Goal: Task Accomplishment & Management: Complete application form

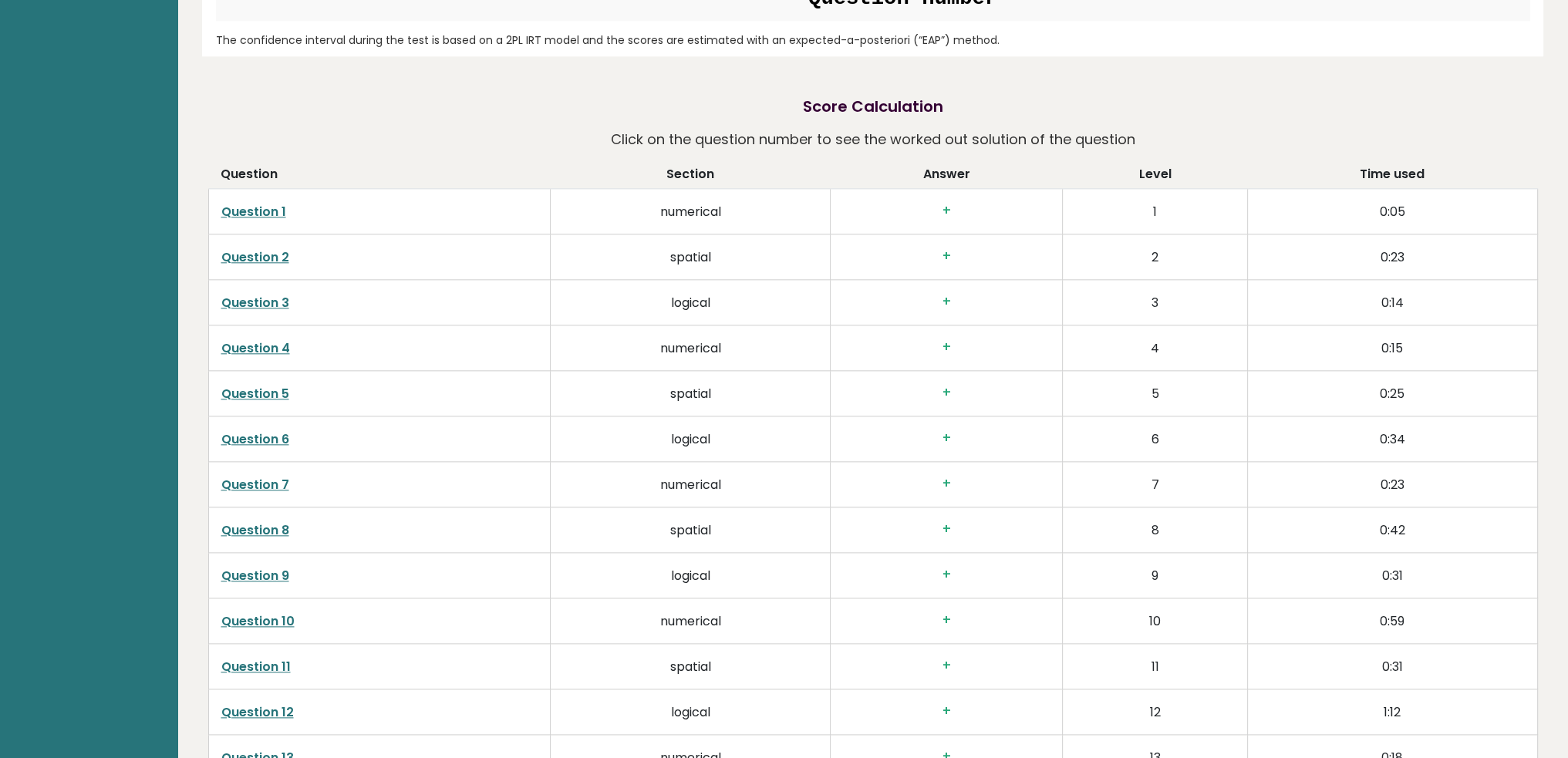
scroll to position [2313, 0]
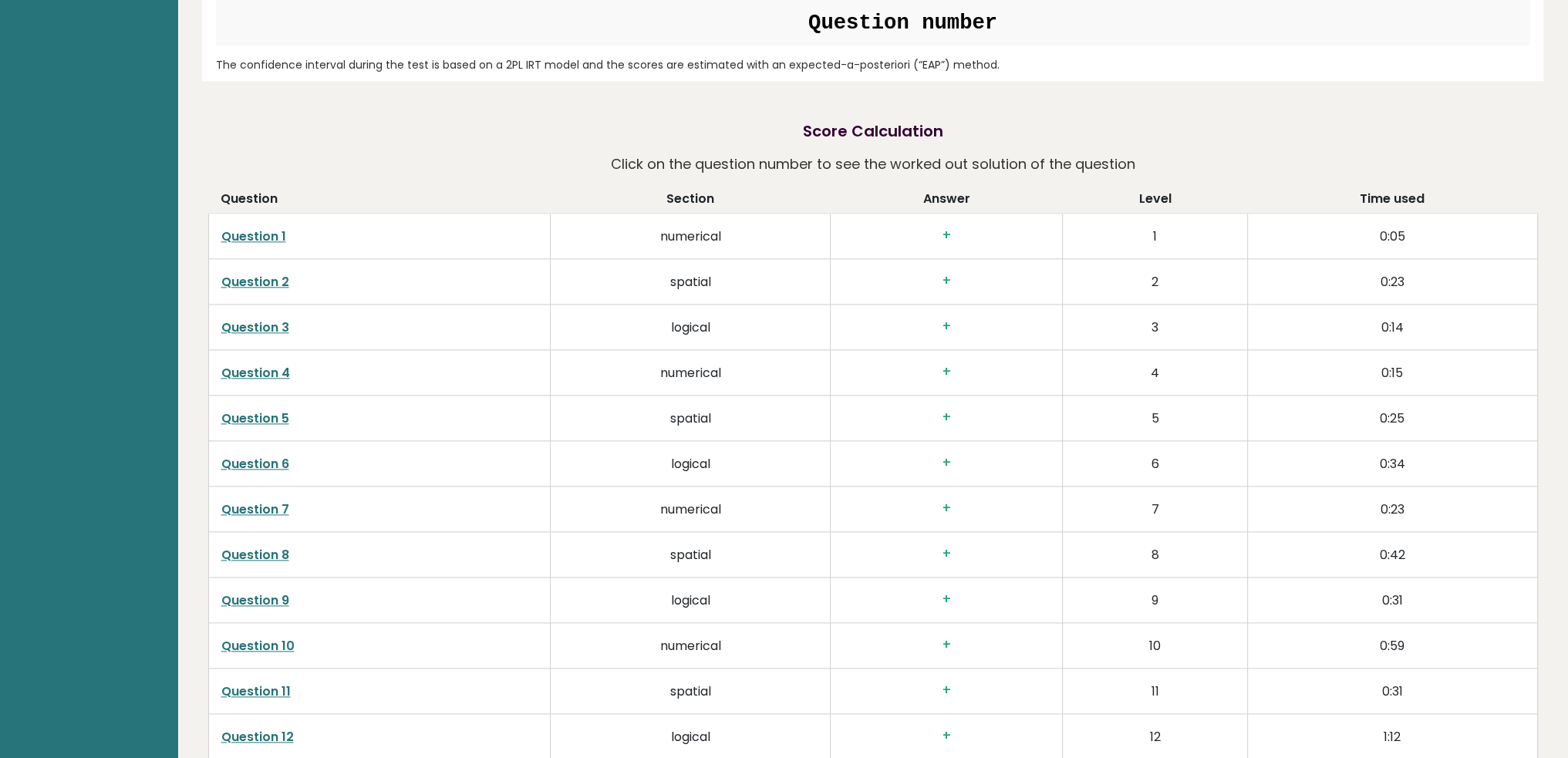
click at [267, 239] on link "Question 1" at bounding box center [253, 236] width 64 height 18
click at [267, 280] on link "Question 2" at bounding box center [255, 282] width 68 height 18
click at [268, 324] on link "Question 3" at bounding box center [255, 327] width 68 height 18
click at [268, 330] on link "Question 3" at bounding box center [255, 327] width 68 height 18
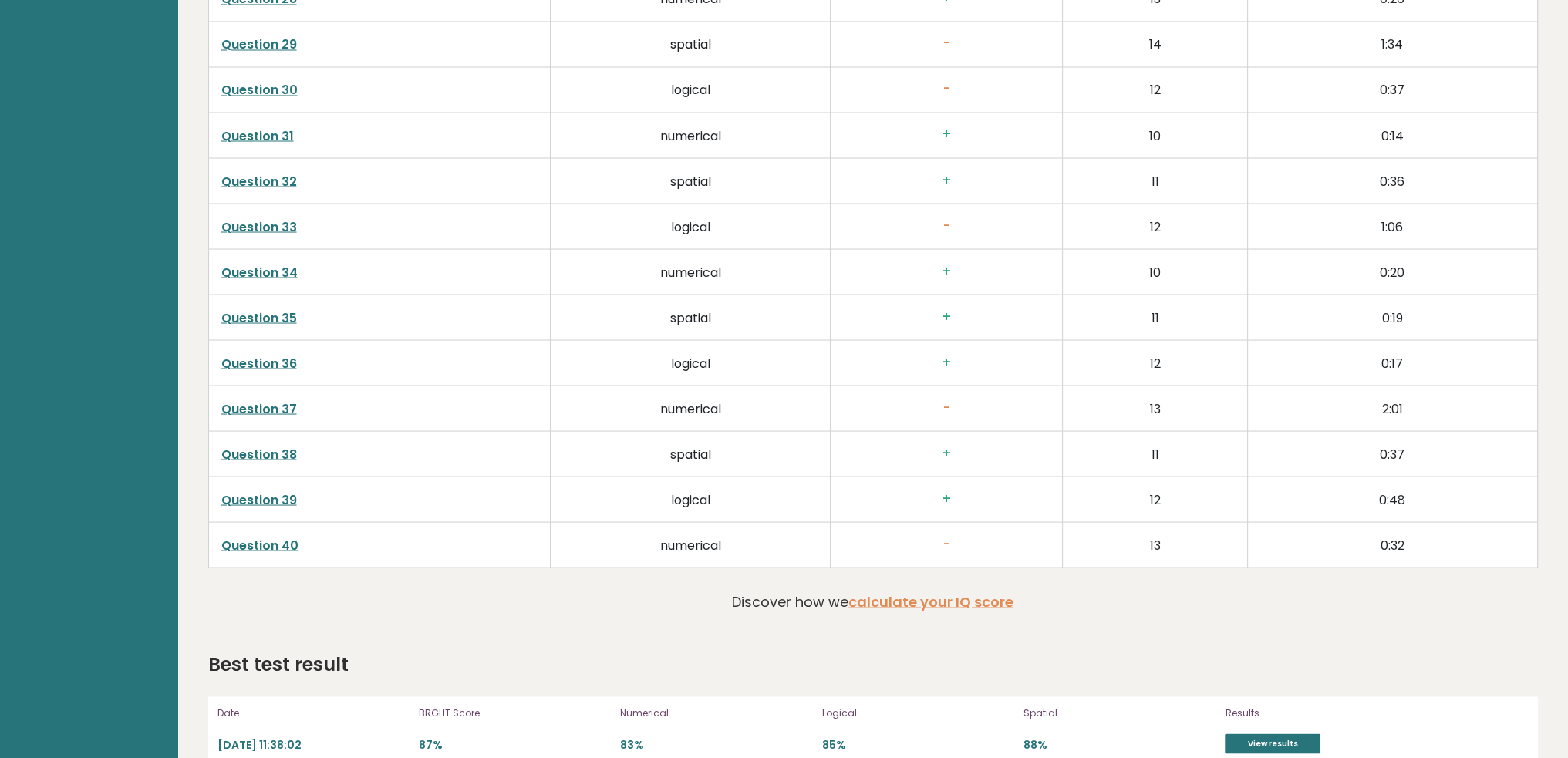
scroll to position [3799, 0]
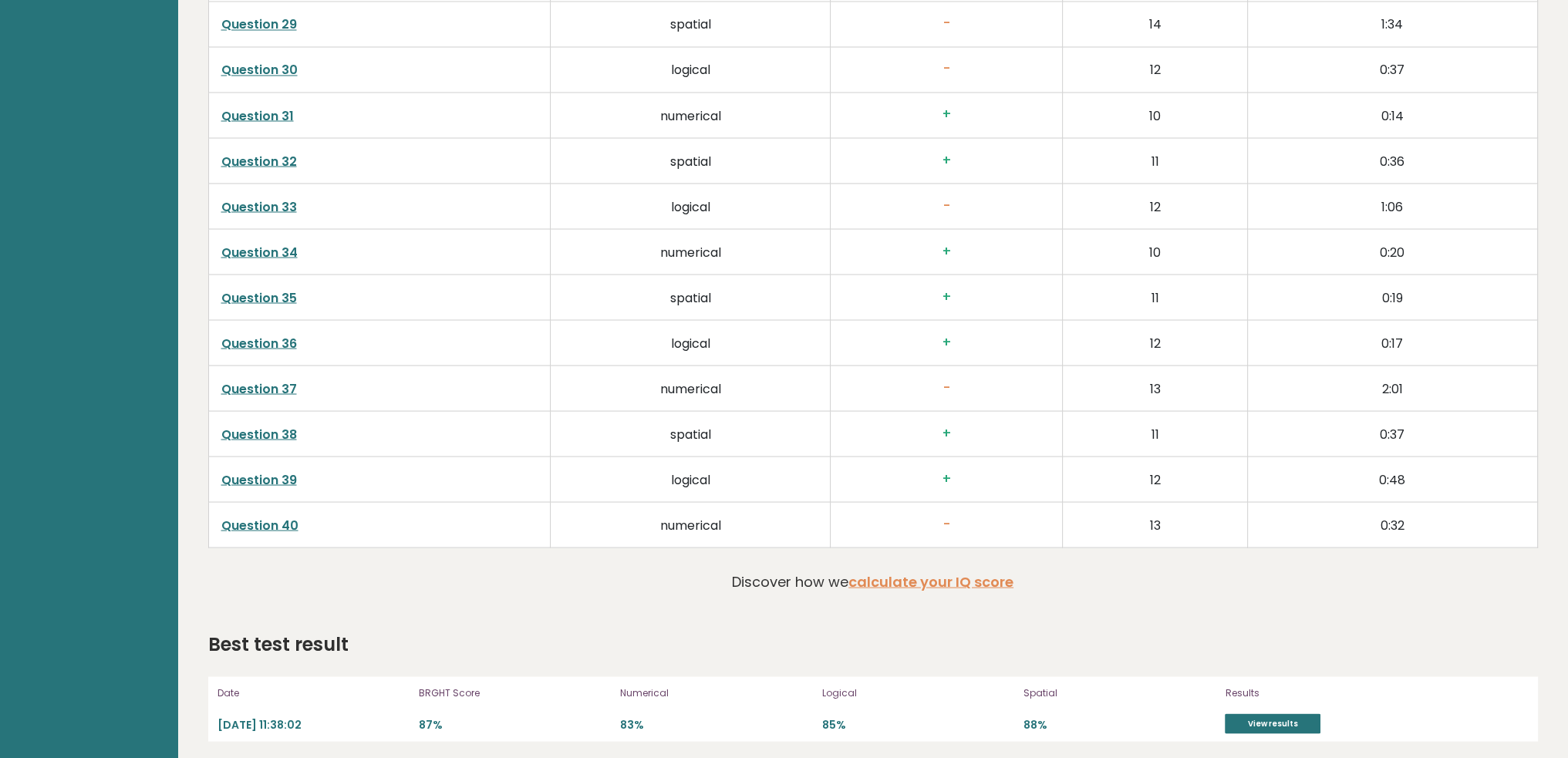
click at [282, 471] on link "Question 39" at bounding box center [259, 479] width 76 height 18
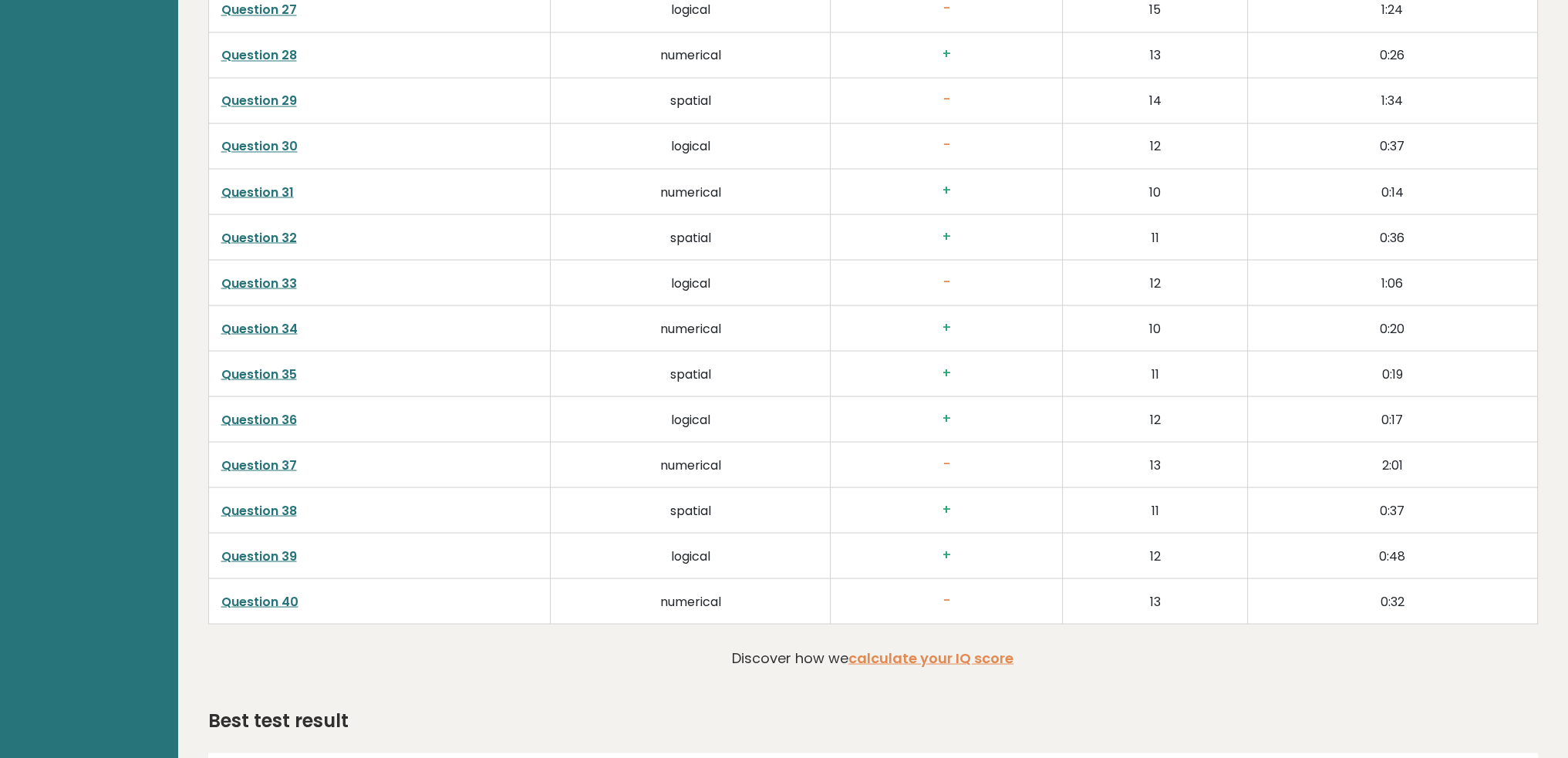
scroll to position [3722, 0]
click at [228, 459] on link "Question 37" at bounding box center [259, 465] width 76 height 18
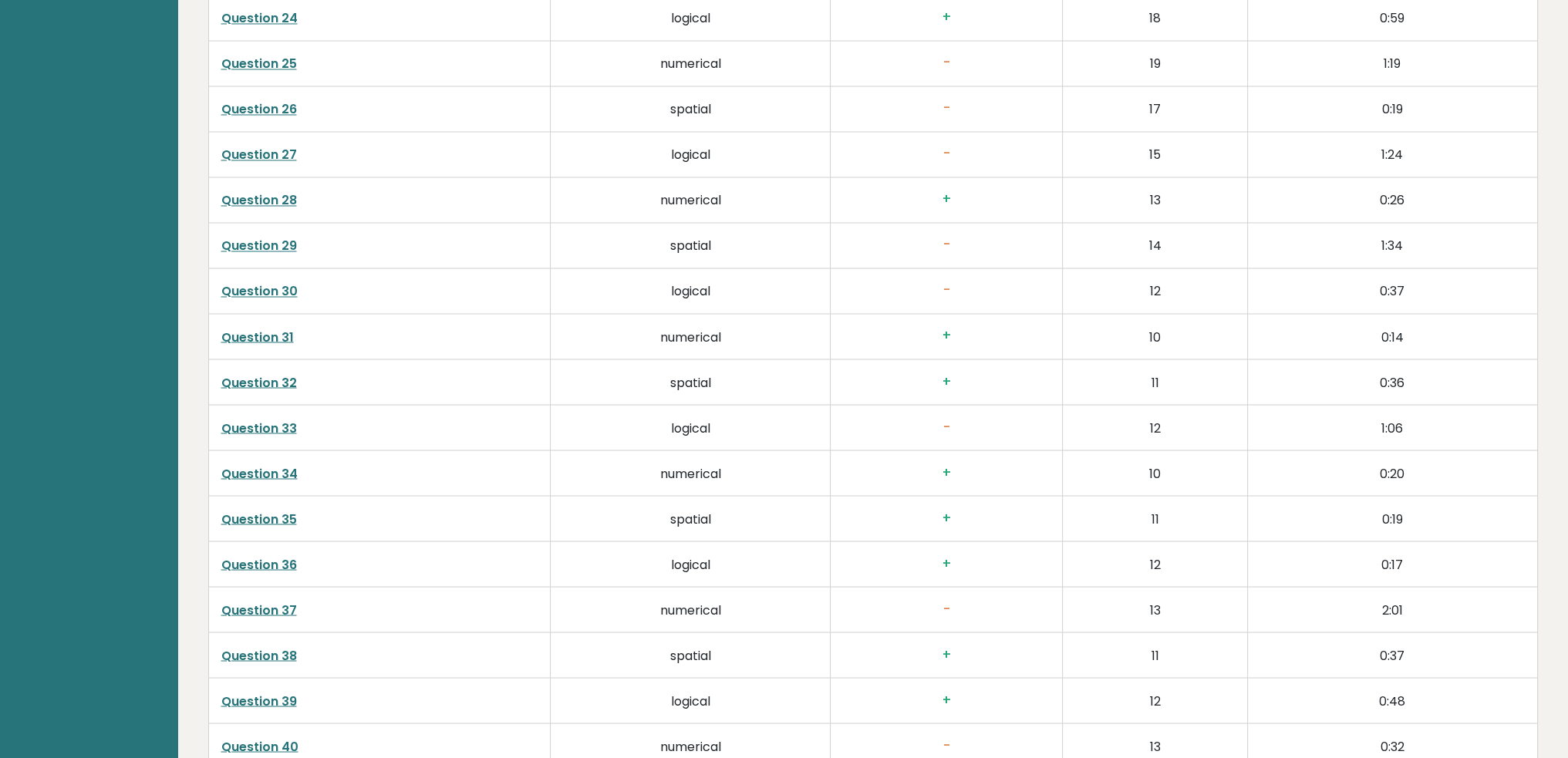
scroll to position [3568, 0]
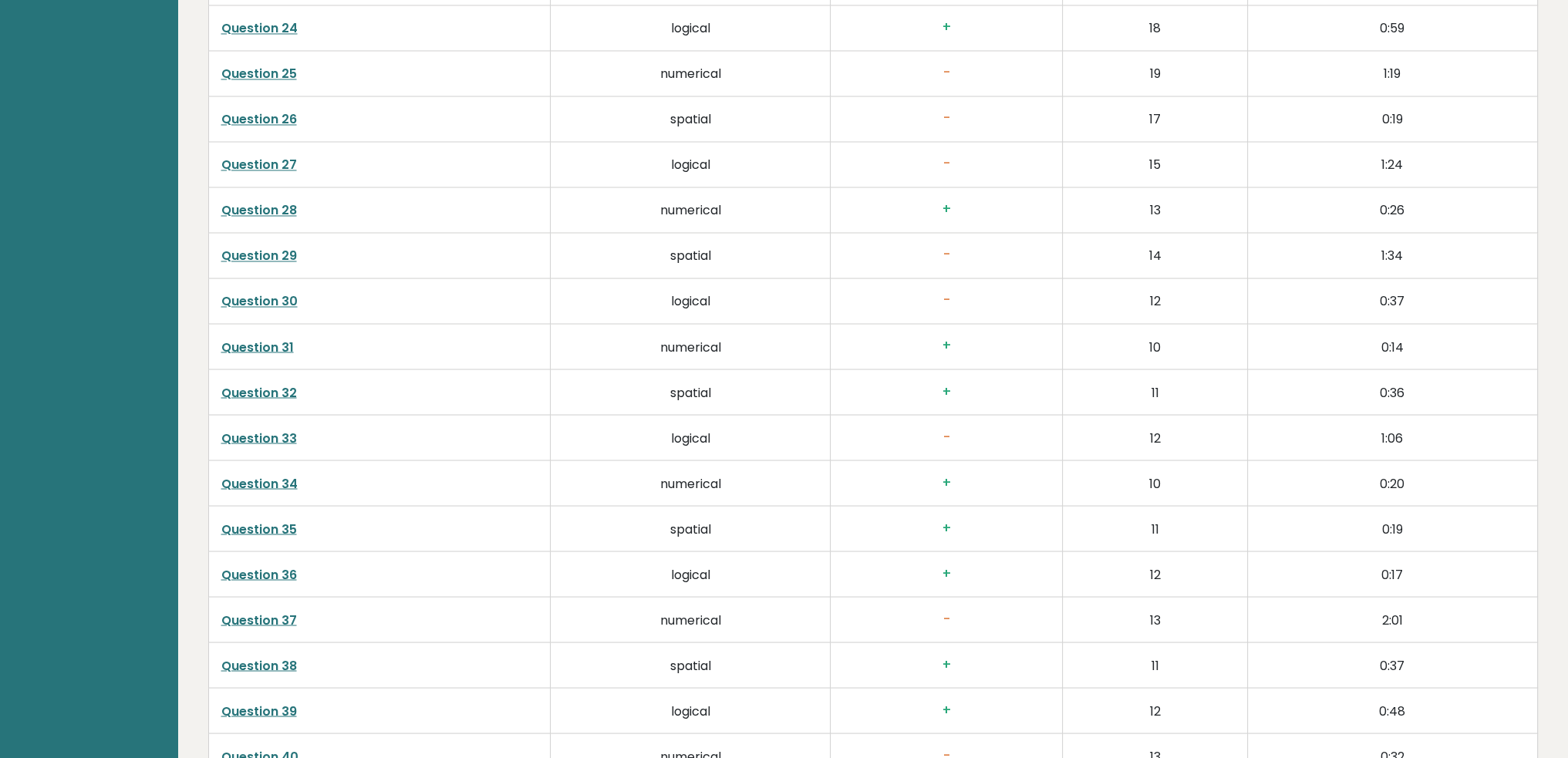
click at [269, 437] on link "Question 33" at bounding box center [259, 437] width 76 height 18
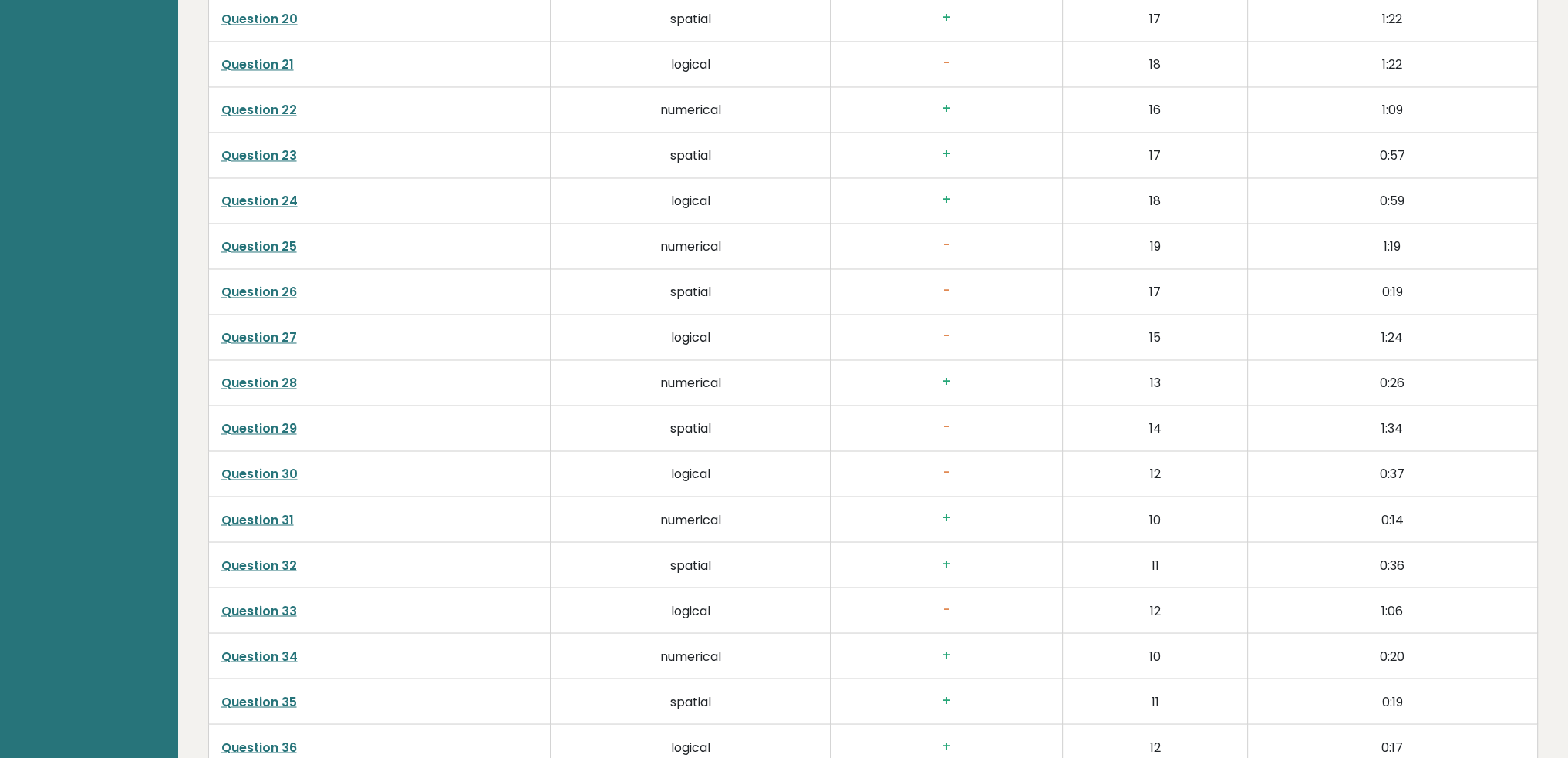
scroll to position [3336, 0]
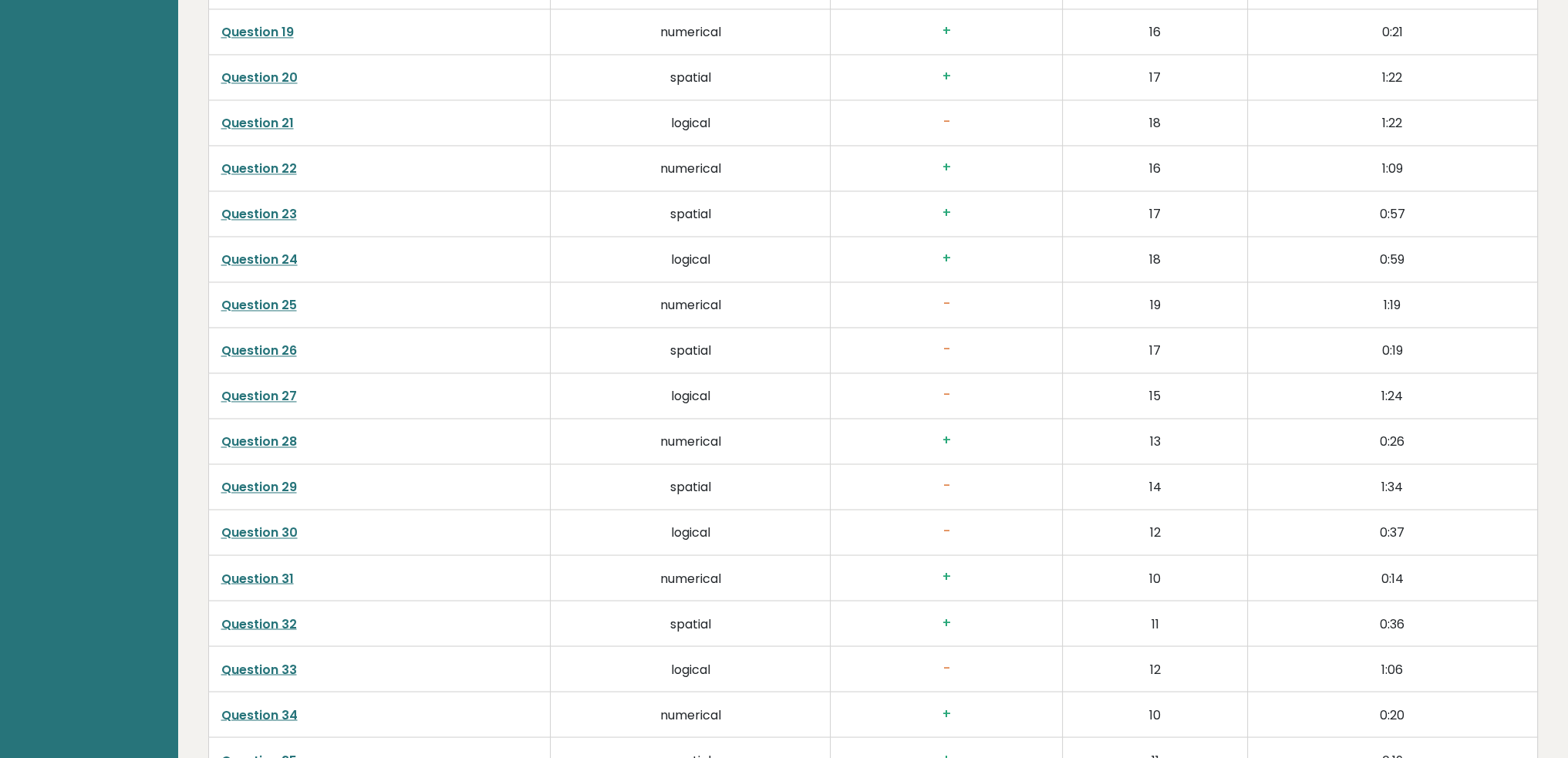
click at [267, 478] on link "Question 29" at bounding box center [259, 487] width 76 height 18
click at [268, 392] on link "Question 27" at bounding box center [259, 396] width 76 height 18
click at [290, 300] on link "Question 25" at bounding box center [259, 305] width 76 height 18
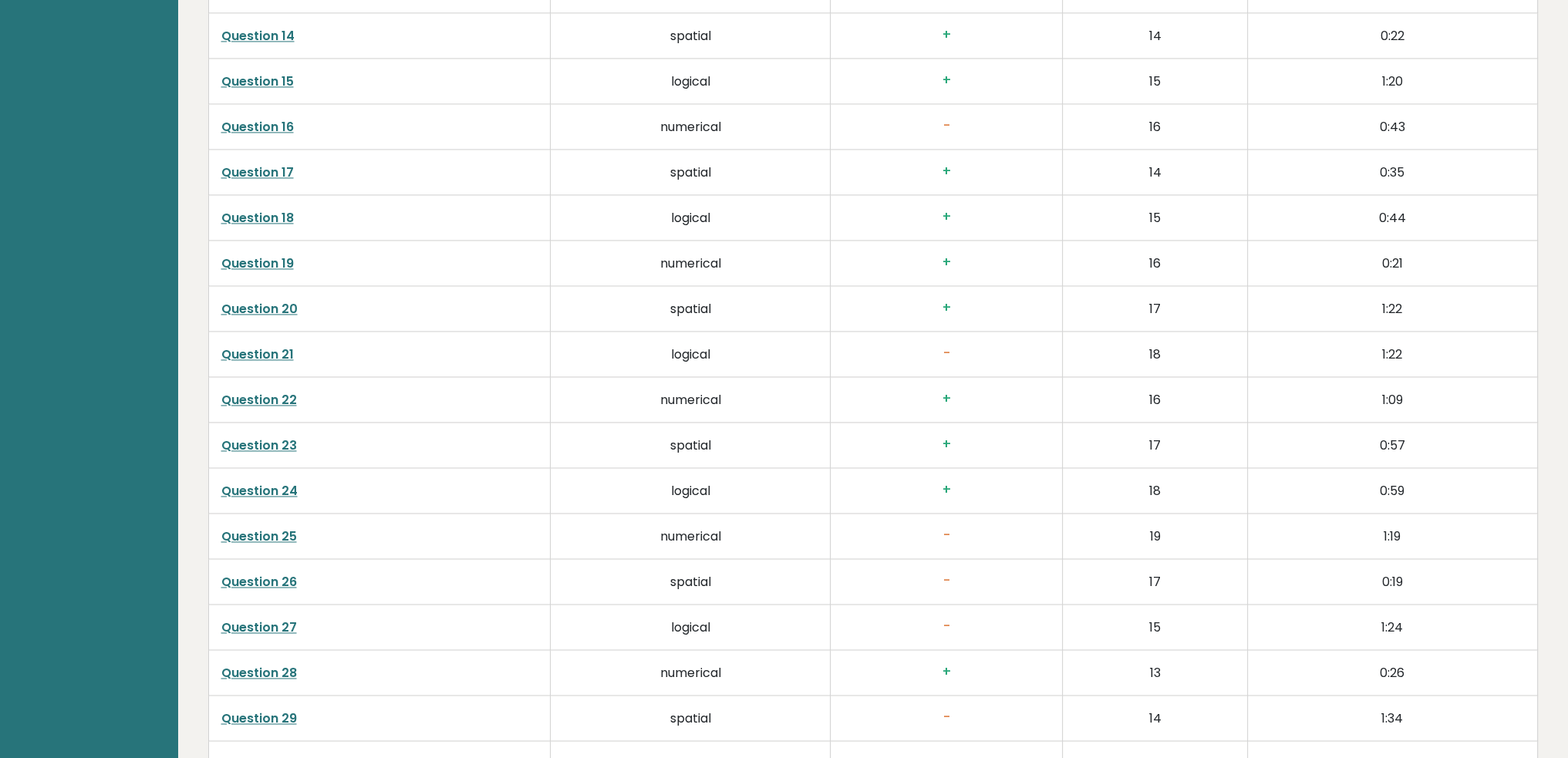
click at [265, 356] on link "Question 21" at bounding box center [257, 355] width 72 height 18
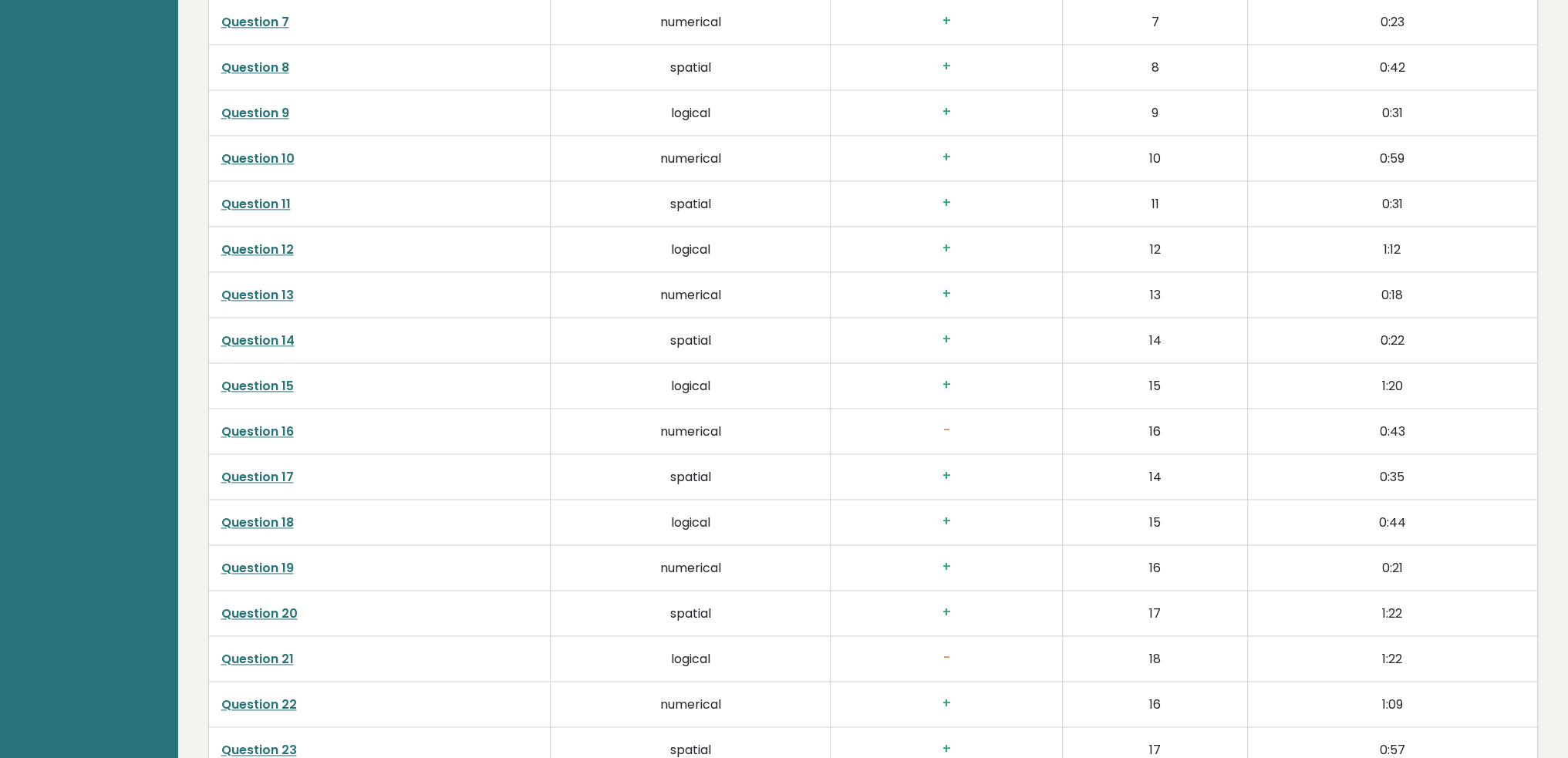
scroll to position [2796, 0]
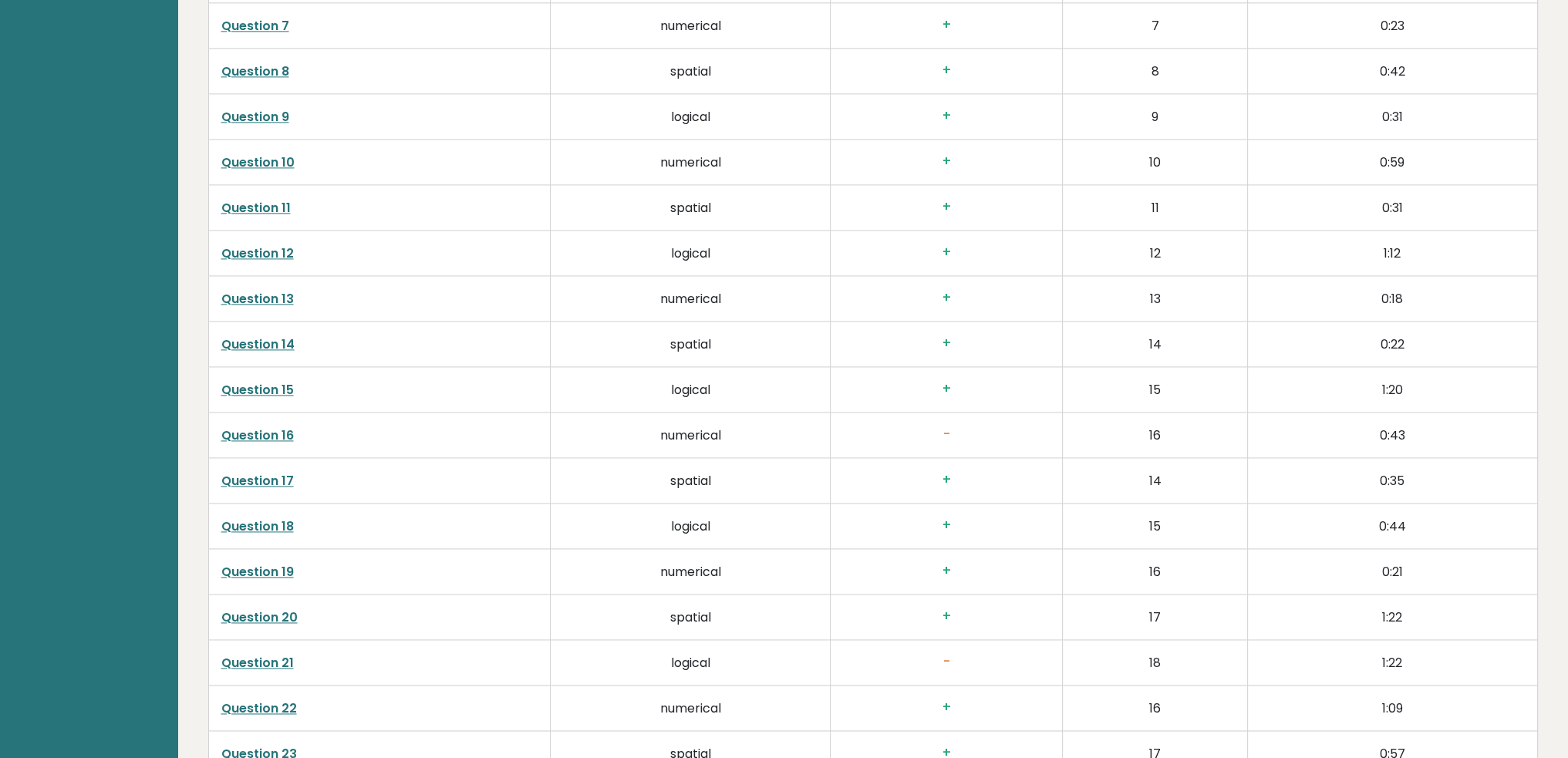
click at [265, 382] on link "Question 15" at bounding box center [257, 390] width 72 height 18
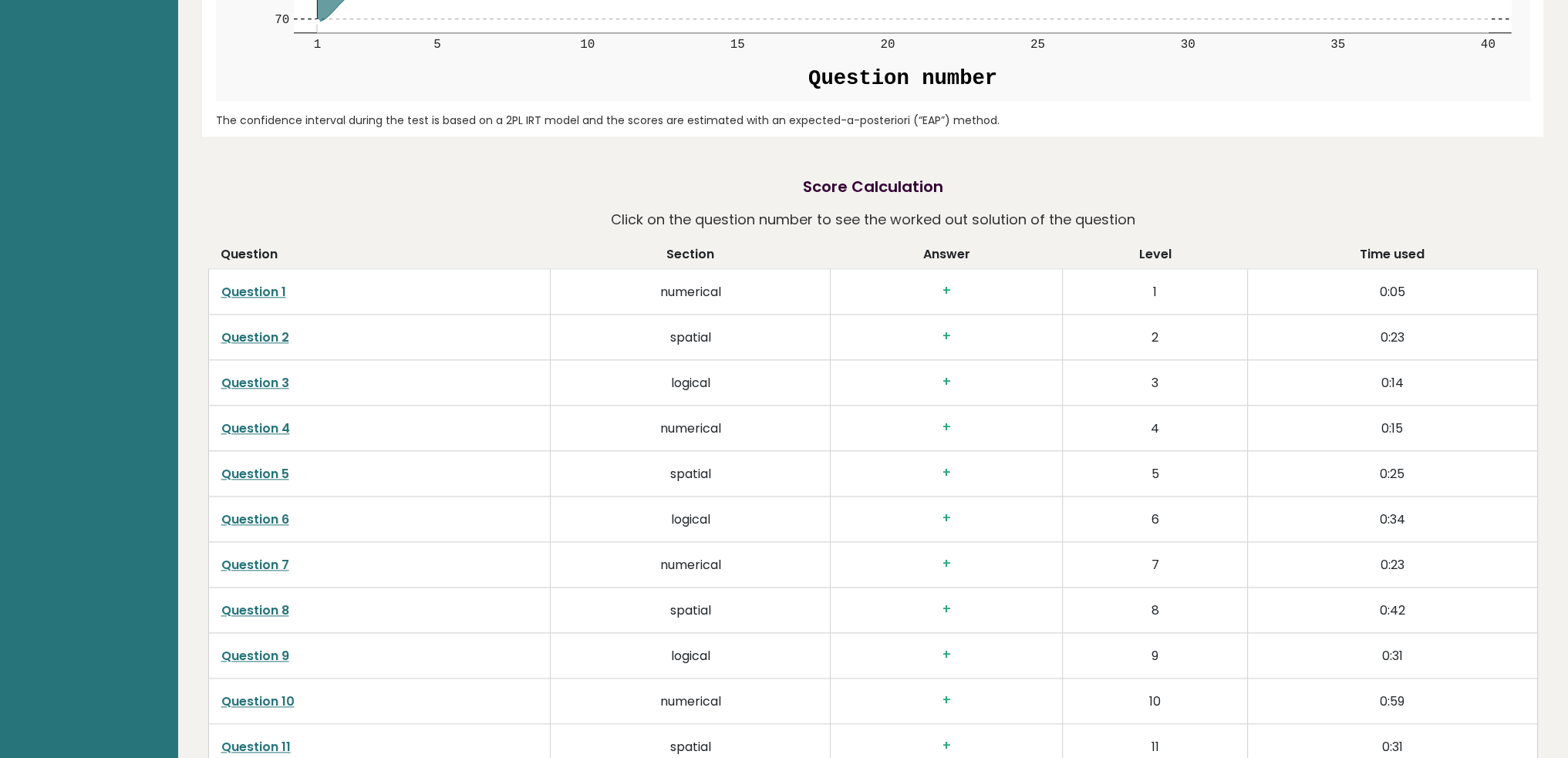
scroll to position [2256, 0]
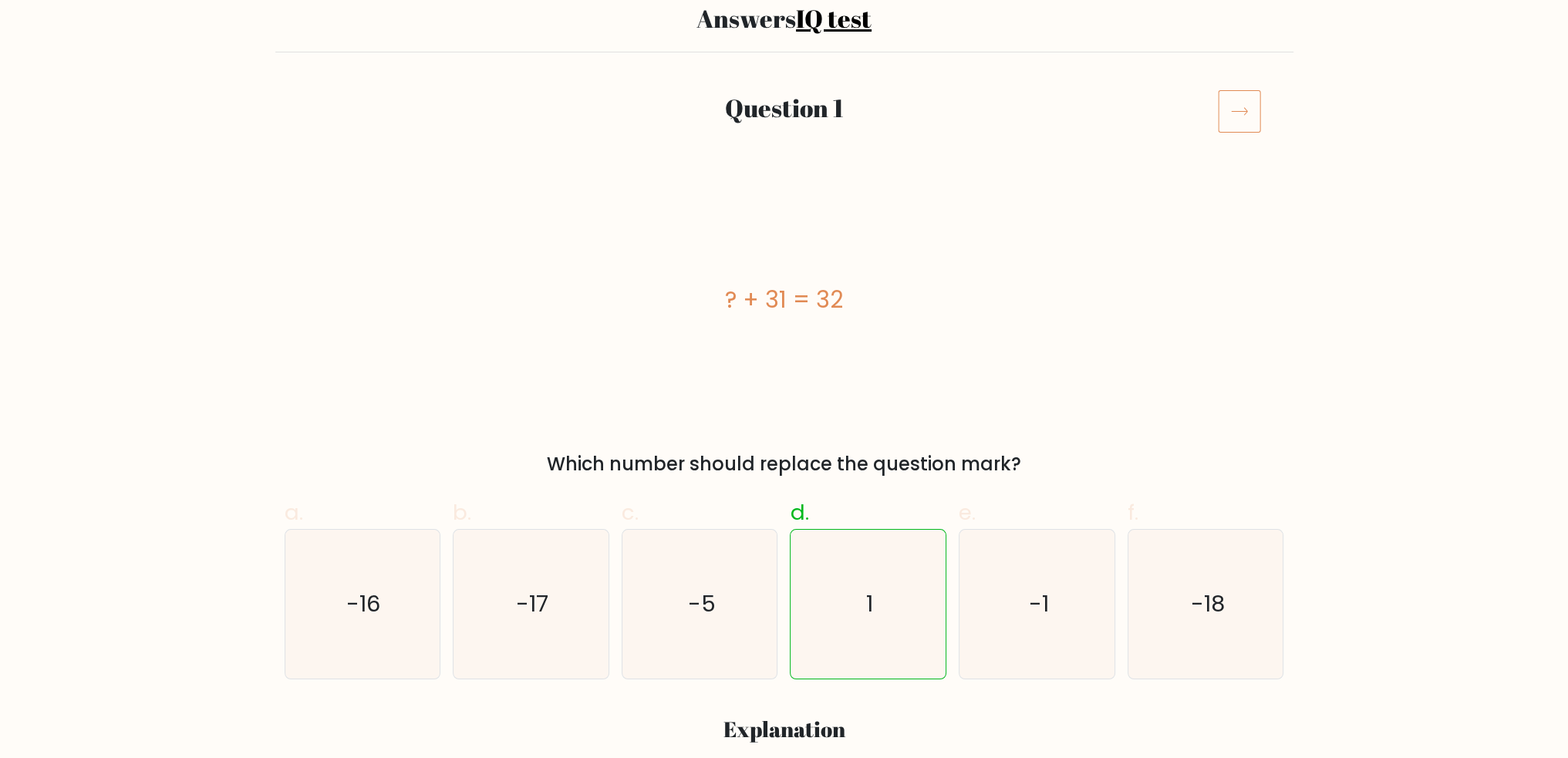
scroll to position [154, 0]
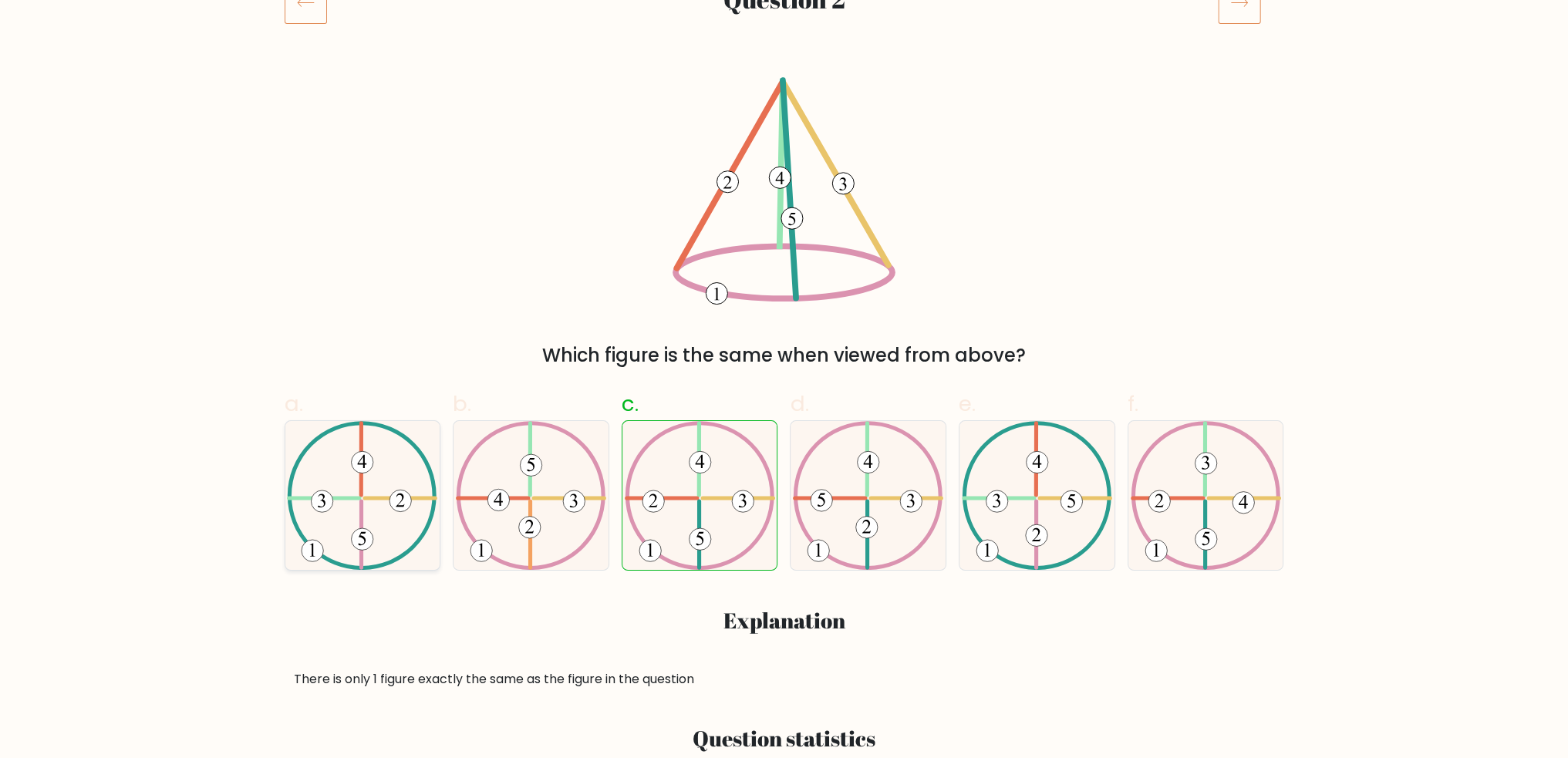
scroll to position [231, 0]
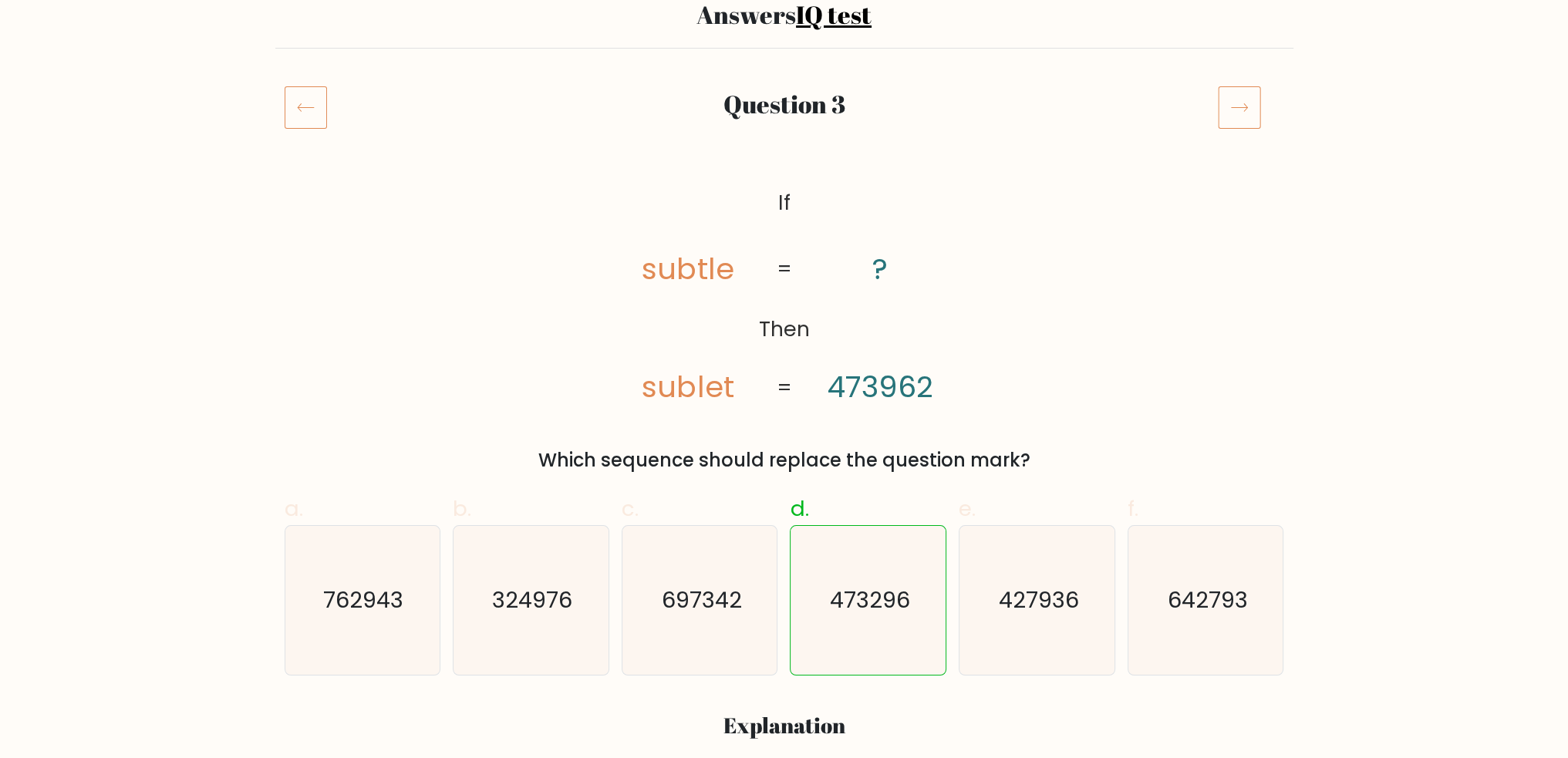
scroll to position [154, 0]
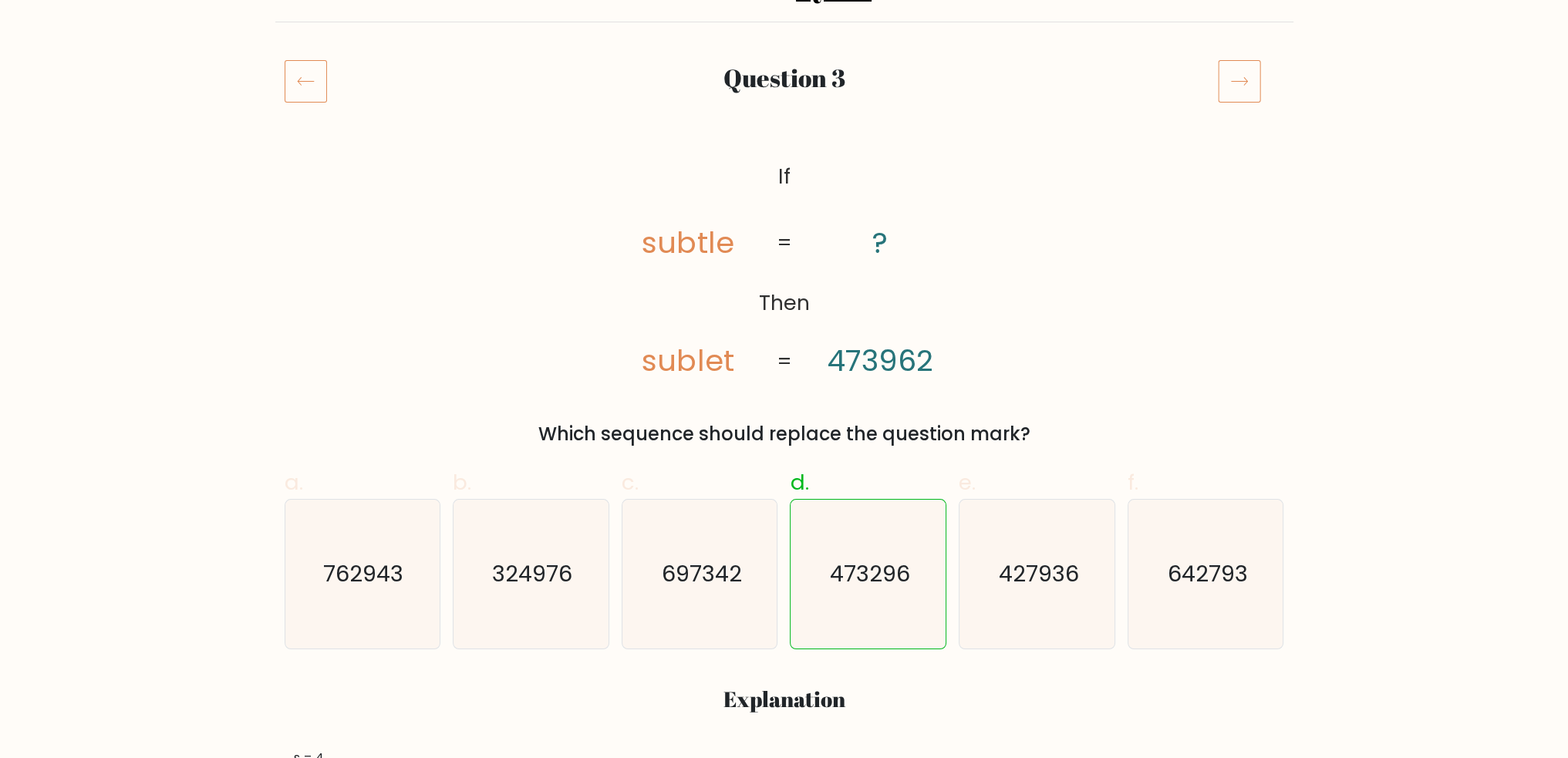
drag, startPoint x: 561, startPoint y: 429, endPoint x: 1060, endPoint y: 422, distance: 499.0
click at [1060, 422] on div "Which sequence should replace the question mark?" at bounding box center [784, 434] width 981 height 27
drag, startPoint x: 650, startPoint y: 356, endPoint x: 697, endPoint y: 356, distance: 47.0
click at [697, 356] on tspan "sublet" at bounding box center [688, 360] width 92 height 41
click at [701, 361] on tspan "sublet" at bounding box center [688, 360] width 92 height 41
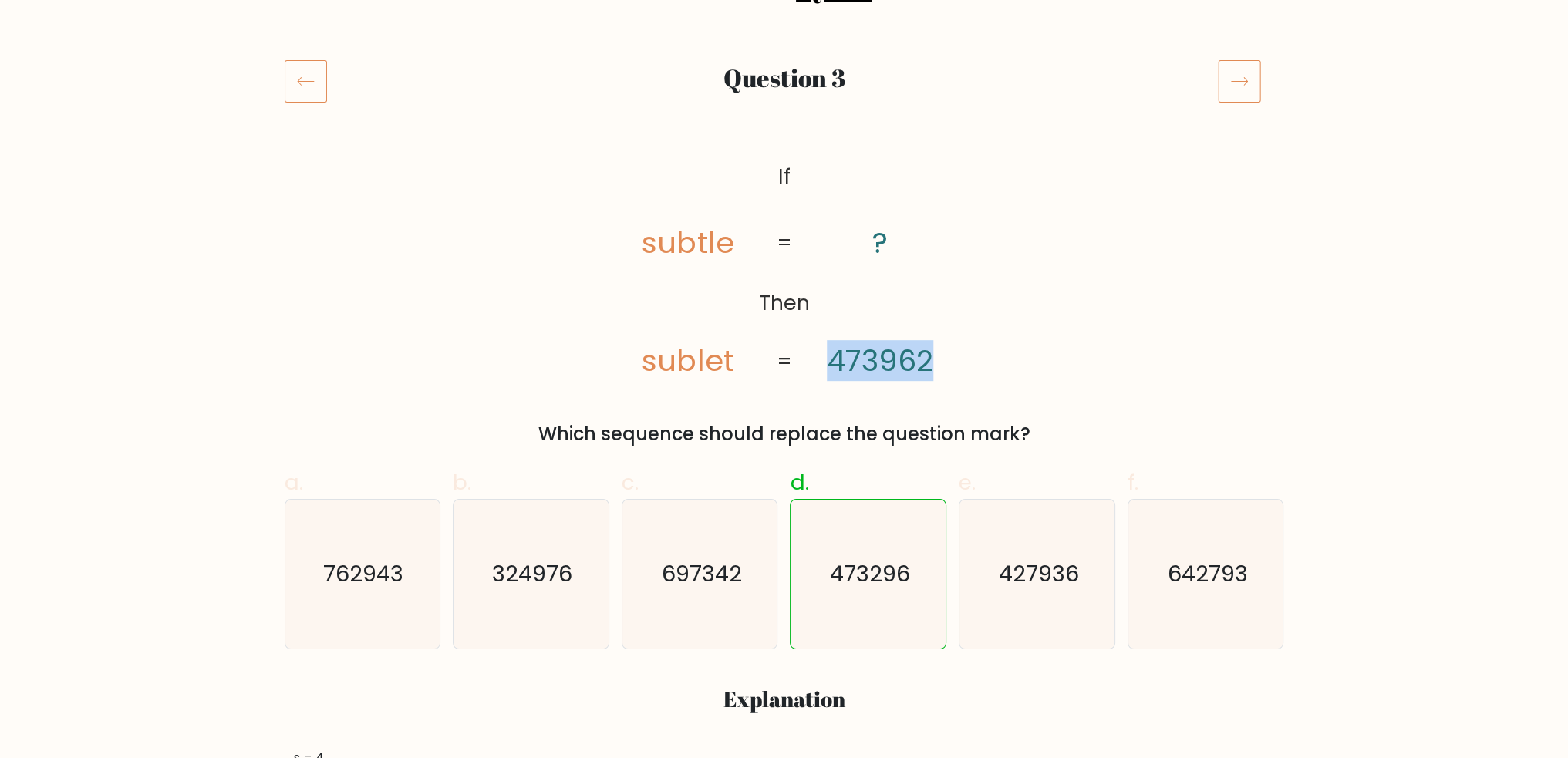
drag, startPoint x: 829, startPoint y: 358, endPoint x: 953, endPoint y: 360, distance: 124.0
click at [953, 360] on icon "@import url('https://fonts.googleapis.com/css?family=Abril+Fatface:400,100,100i…" at bounding box center [784, 269] width 369 height 227
drag, startPoint x: 664, startPoint y: 360, endPoint x: 703, endPoint y: 360, distance: 39.0
click at [703, 360] on icon "@import url('https://fonts.googleapis.com/css?family=Abril+Fatface:400,100,100i…" at bounding box center [784, 269] width 369 height 227
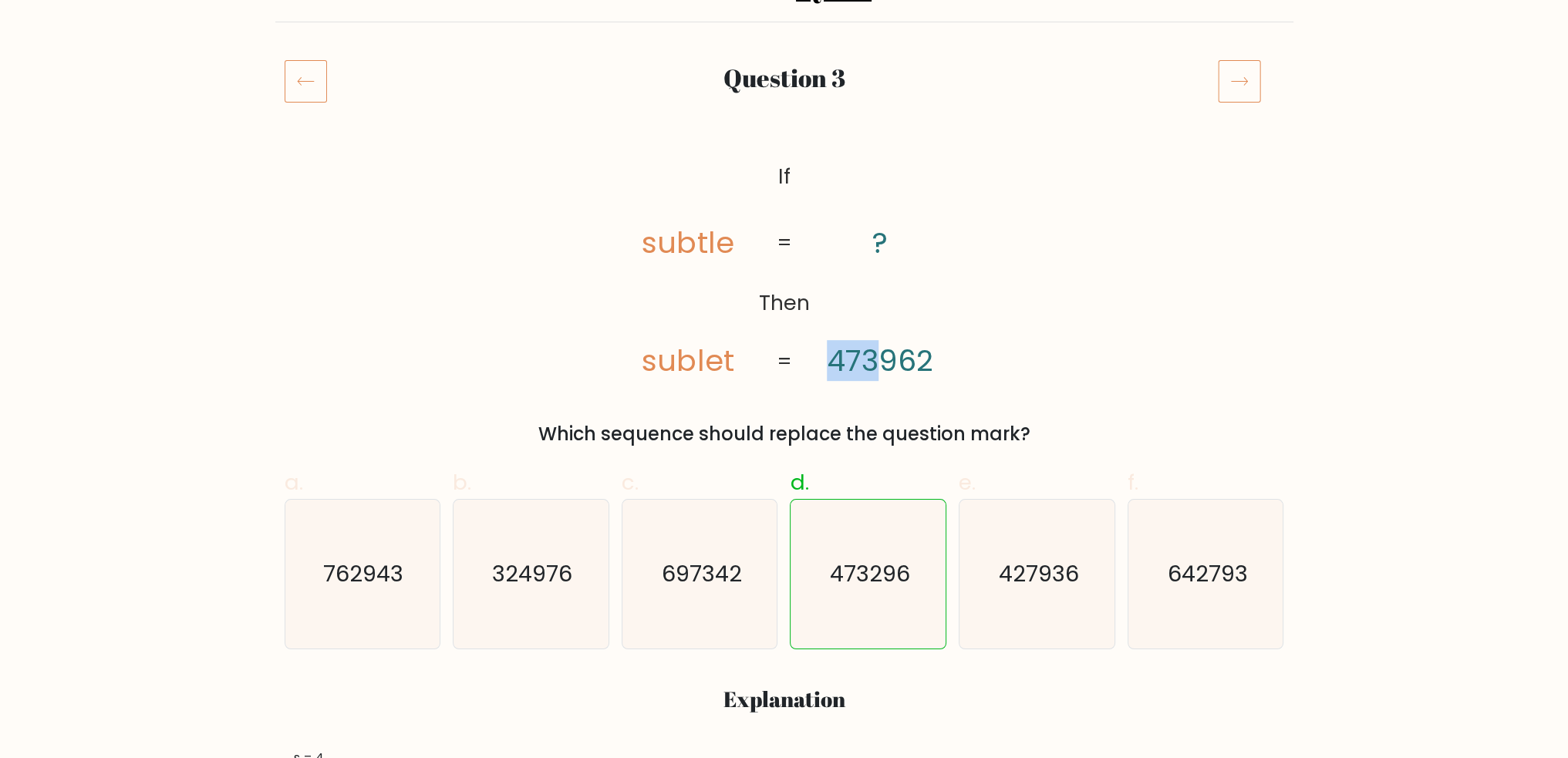
drag, startPoint x: 876, startPoint y: 360, endPoint x: 828, endPoint y: 360, distance: 48.0
click at [828, 360] on tspan "473962" at bounding box center [879, 360] width 106 height 41
click at [815, 380] on icon "@import url('https://fonts.googleapis.com/css?family=Abril+Fatface:400,100,100i…" at bounding box center [784, 269] width 369 height 227
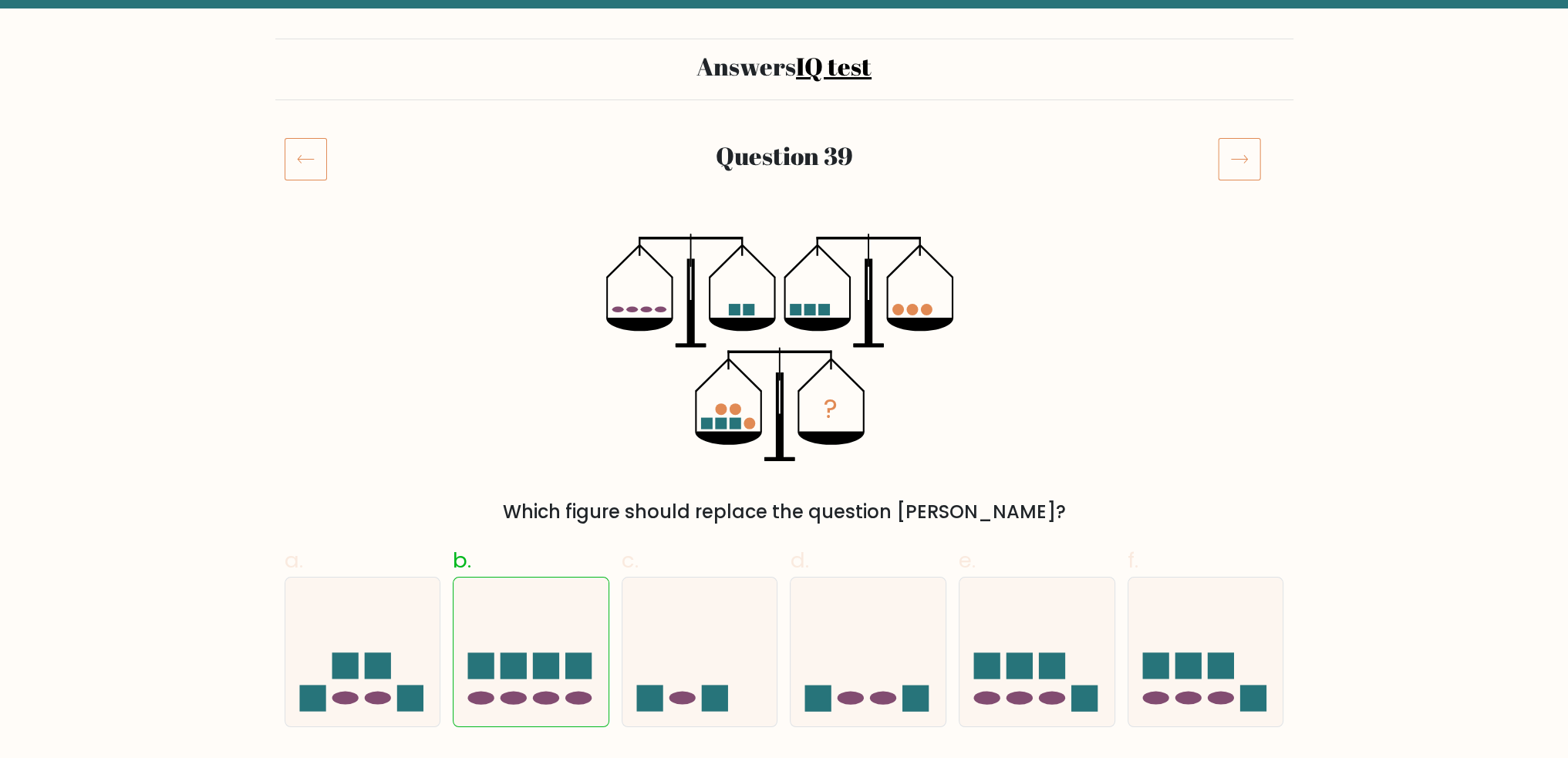
scroll to position [77, 0]
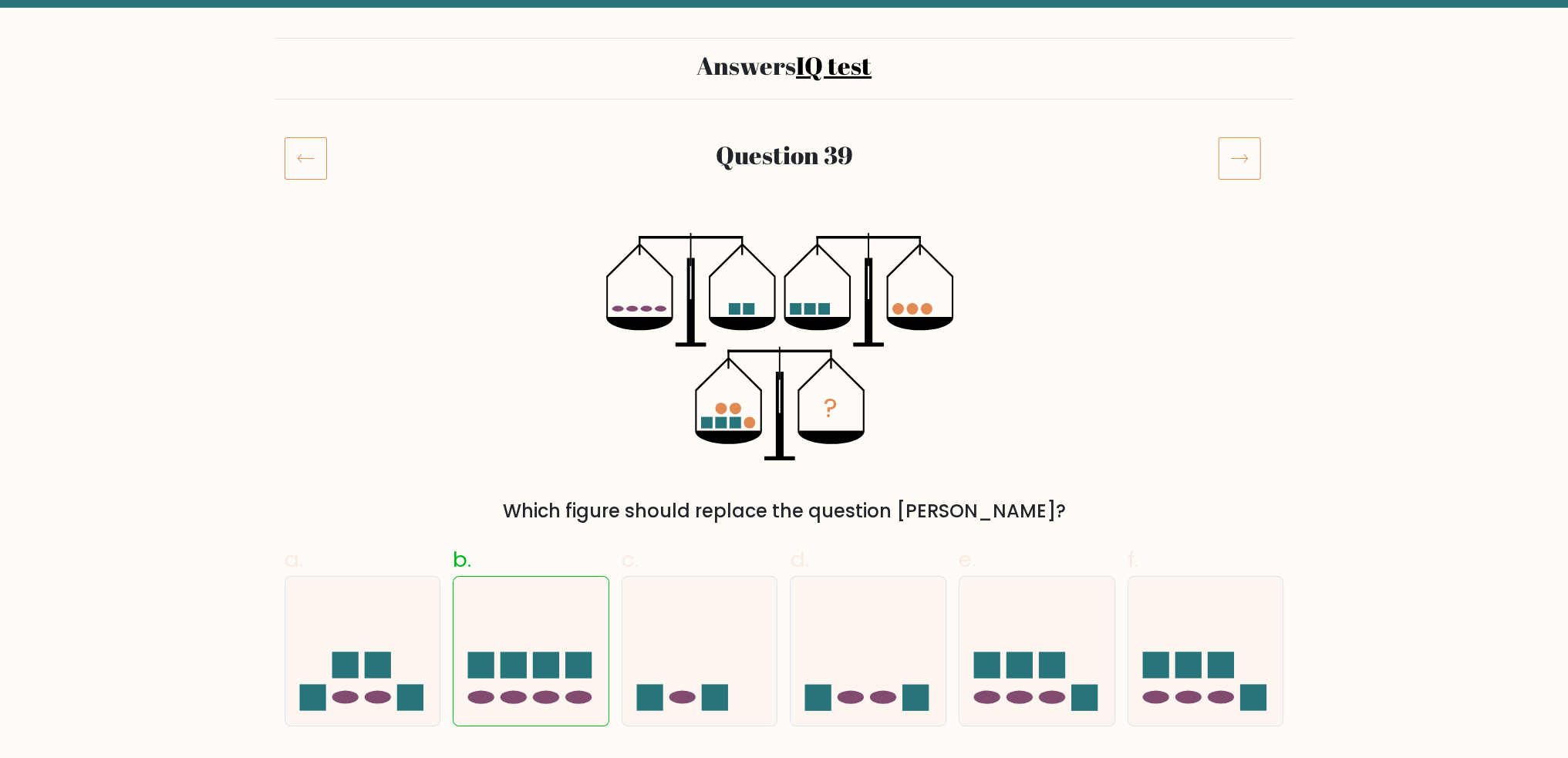
drag, startPoint x: 557, startPoint y: 513, endPoint x: 1034, endPoint y: 499, distance: 477.2
click at [1034, 499] on div "Which figure should replace the question [PERSON_NAME]?" at bounding box center [784, 511] width 981 height 27
click at [1034, 499] on div "Which figure should replace the question mark?" at bounding box center [784, 511] width 981 height 27
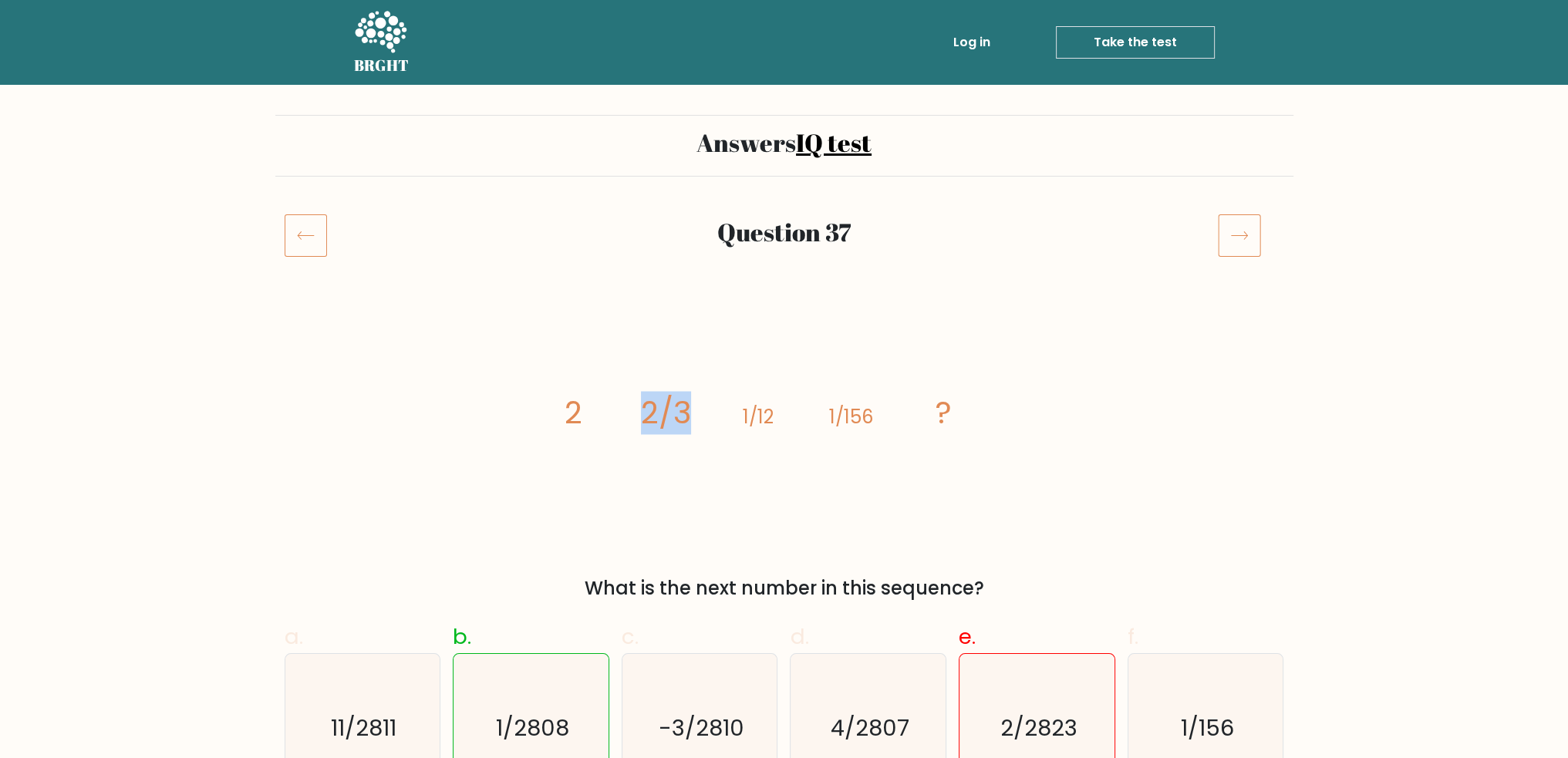
drag, startPoint x: 645, startPoint y: 408, endPoint x: 685, endPoint y: 412, distance: 40.2
click at [685, 412] on tspan "2/3" at bounding box center [665, 413] width 50 height 43
drag, startPoint x: 744, startPoint y: 419, endPoint x: 771, endPoint y: 417, distance: 27.1
click at [771, 417] on tspan "1/12" at bounding box center [758, 417] width 31 height 25
drag, startPoint x: 828, startPoint y: 416, endPoint x: 873, endPoint y: 420, distance: 45.2
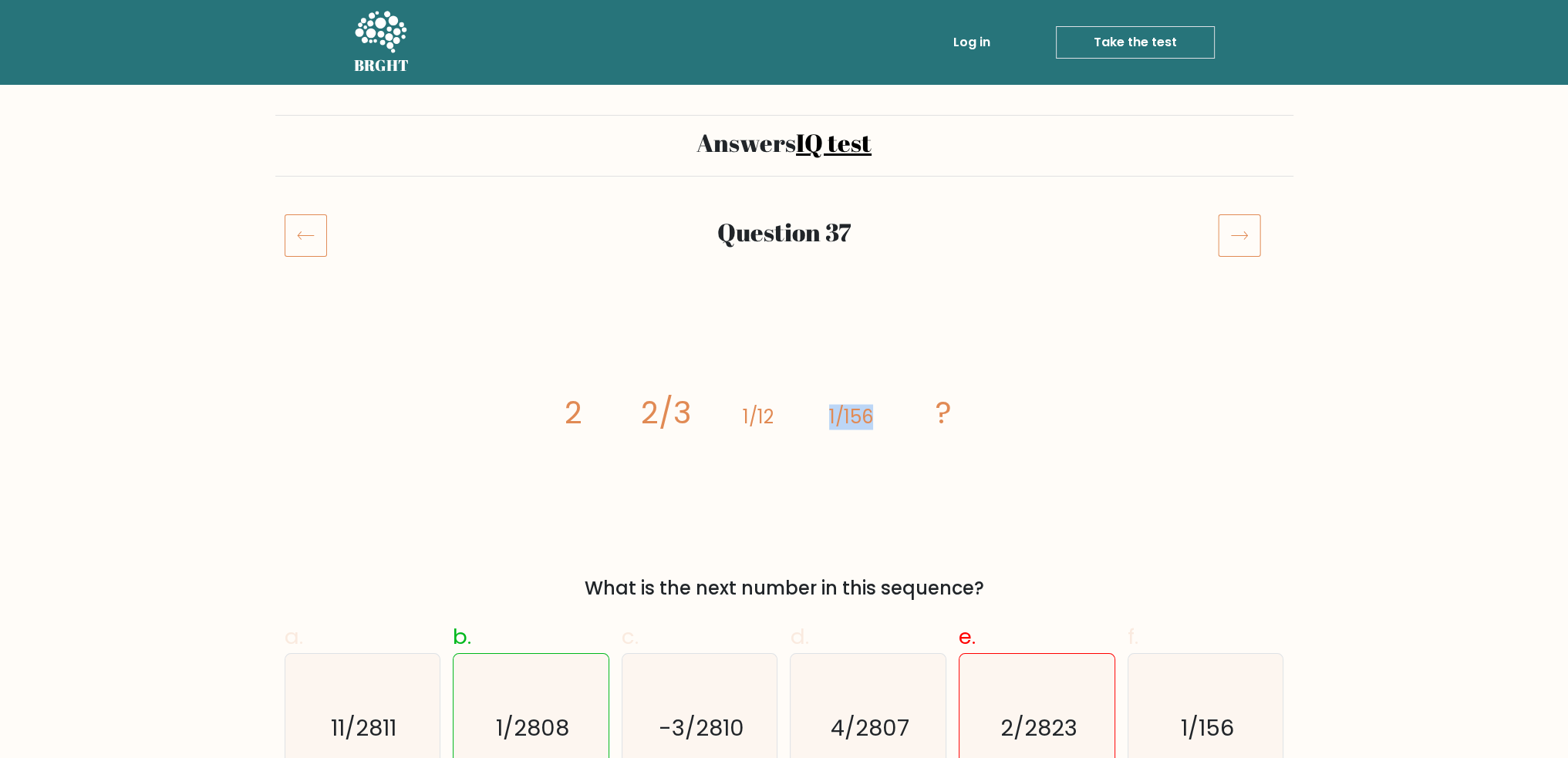
click at [873, 420] on icon "image/svg+xml 2 2/3 1/12 1/156 ?" at bounding box center [784, 423] width 463 height 227
drag, startPoint x: 647, startPoint y: 409, endPoint x: 690, endPoint y: 409, distance: 43.0
click at [690, 409] on tspan "2/3" at bounding box center [665, 413] width 50 height 43
drag, startPoint x: 547, startPoint y: 414, endPoint x: 578, endPoint y: 413, distance: 31.0
click at [578, 413] on div "image/svg+xml 2 2/3 1/12 1/156 ? What is the next number in this sequence?" at bounding box center [784, 456] width 1018 height 292
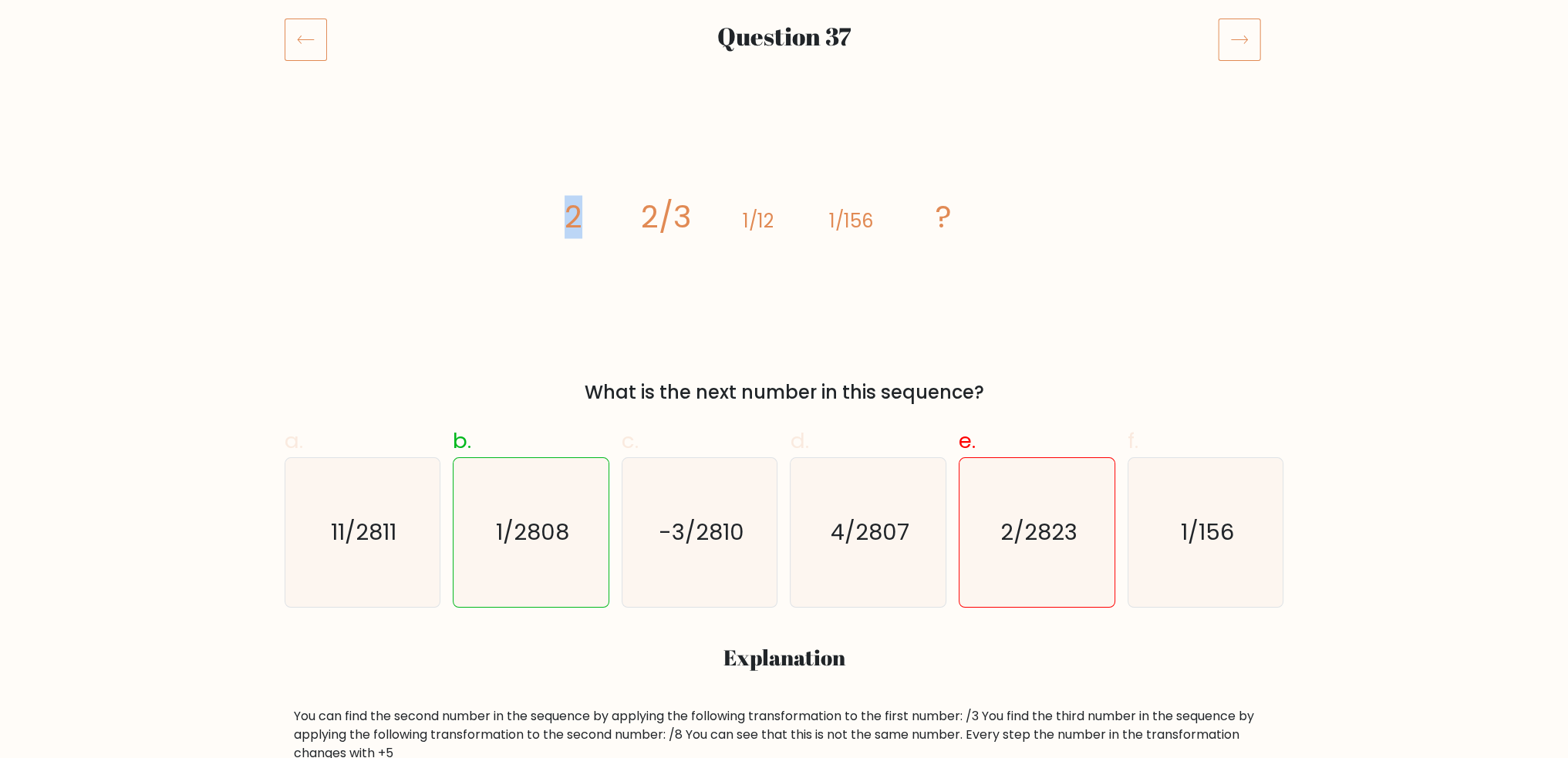
scroll to position [231, 0]
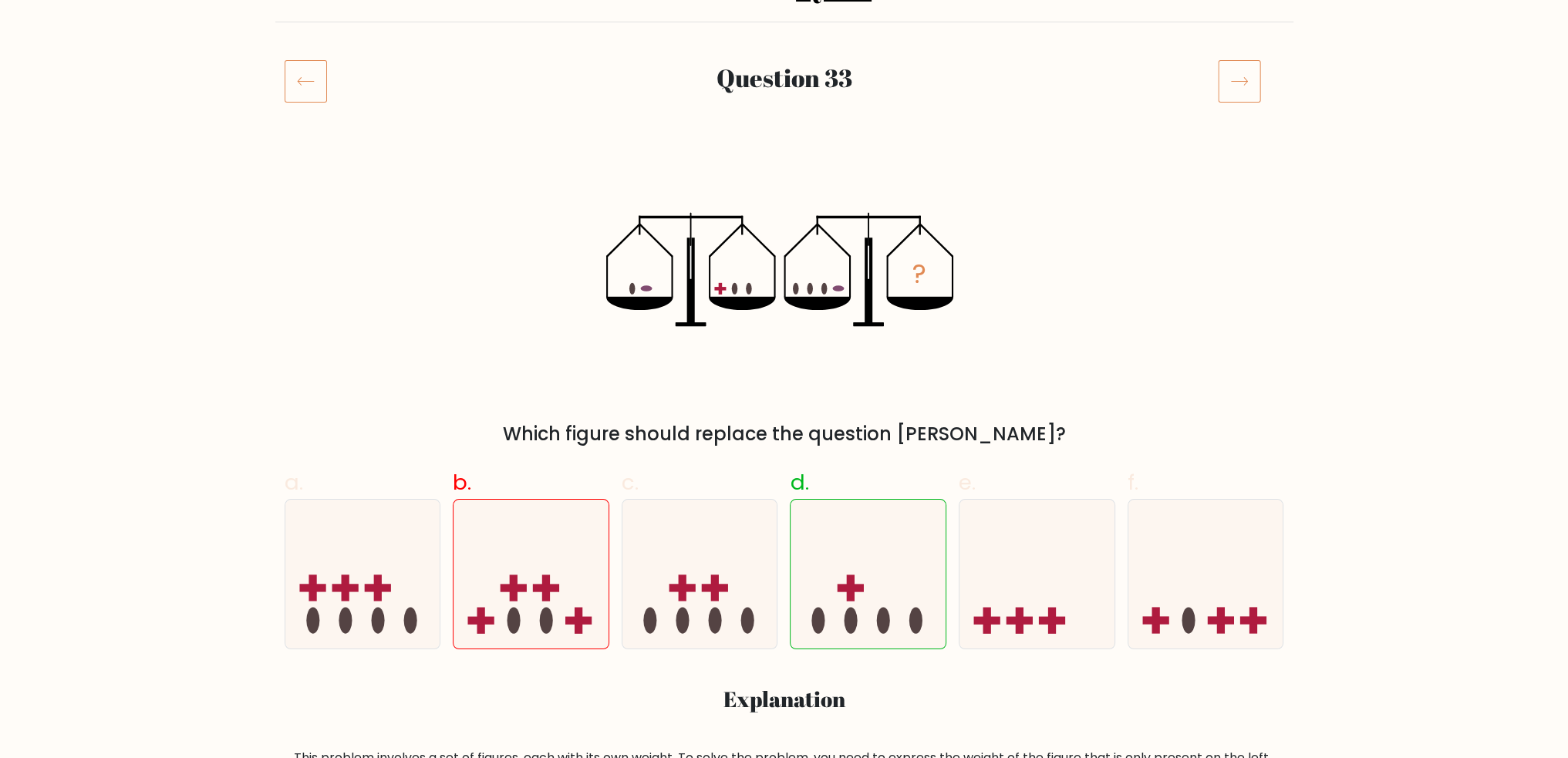
scroll to position [154, 0]
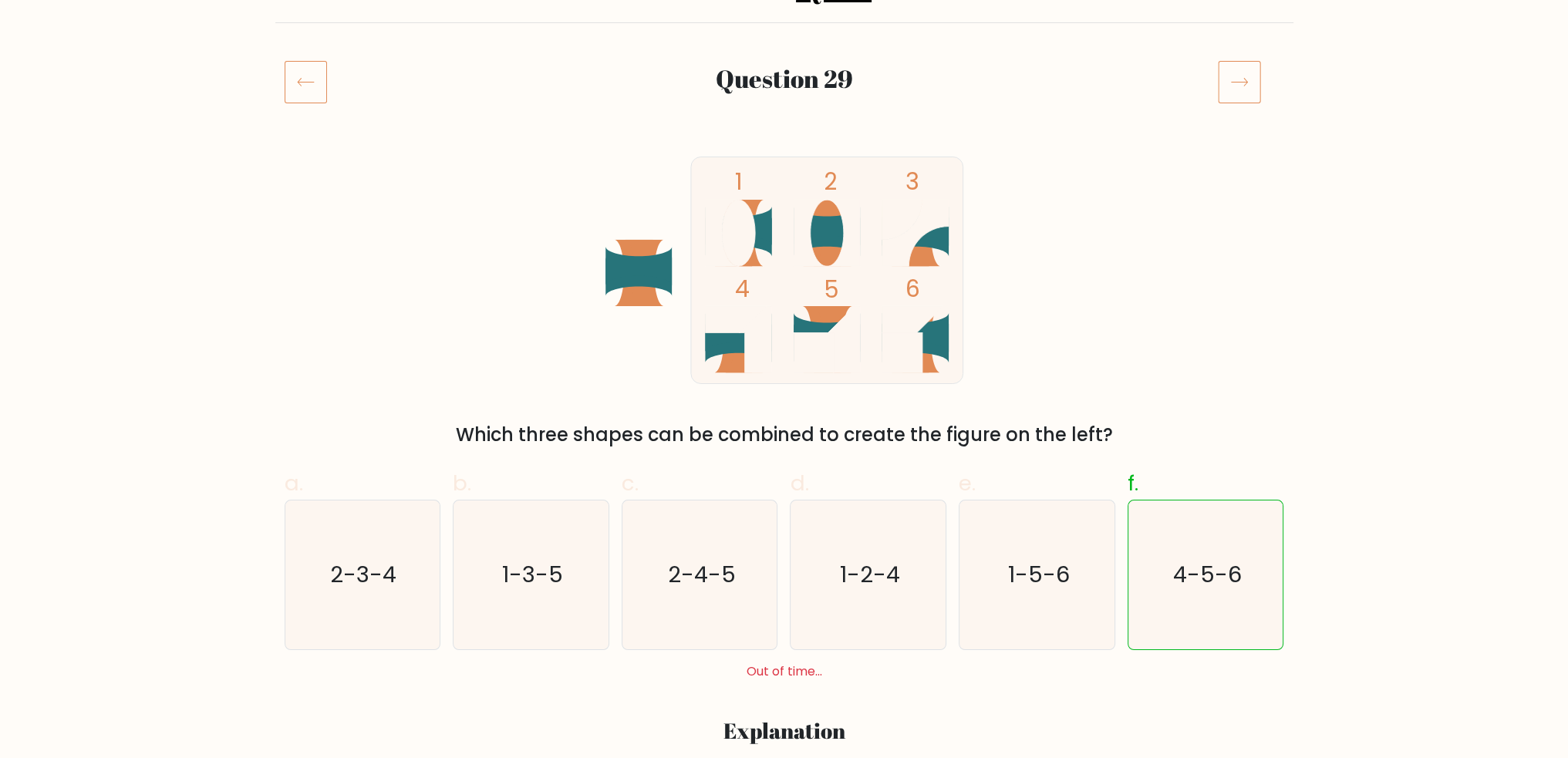
scroll to position [154, 0]
drag, startPoint x: 516, startPoint y: 435, endPoint x: 1140, endPoint y: 424, distance: 624.1
click at [1140, 424] on div "Which three shapes can be combined to create the figure on the left?" at bounding box center [784, 434] width 981 height 27
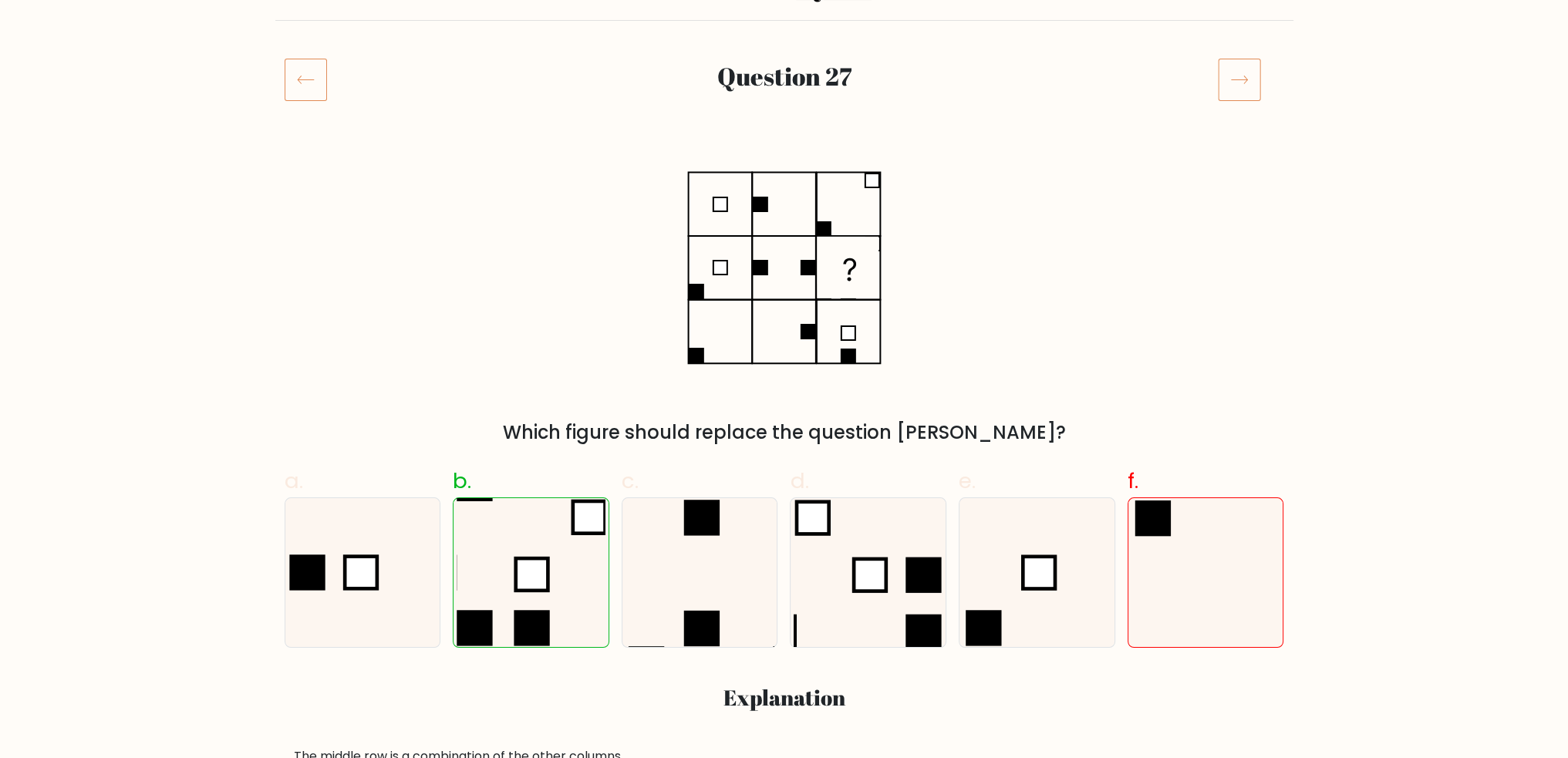
scroll to position [154, 0]
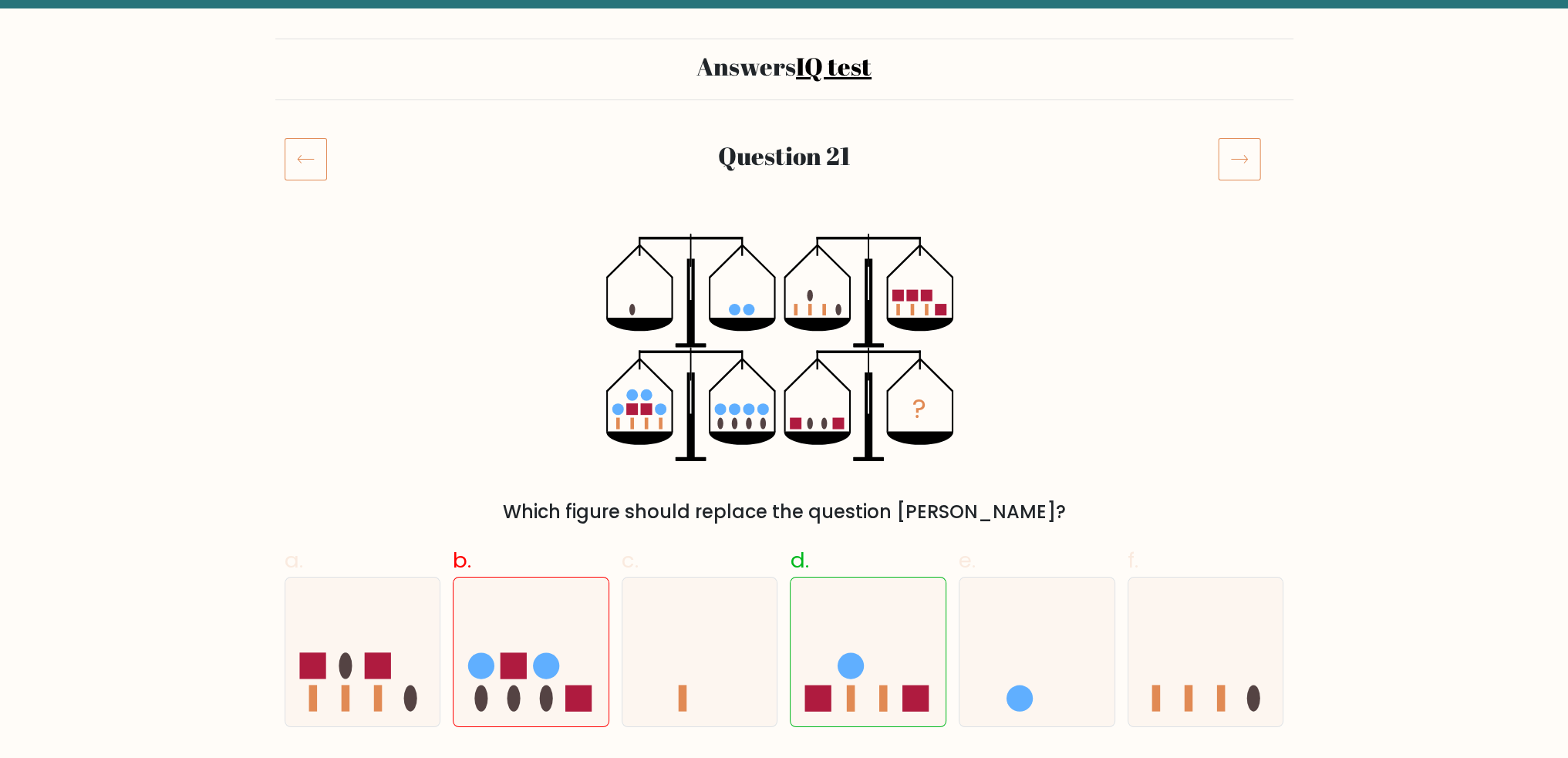
scroll to position [77, 0]
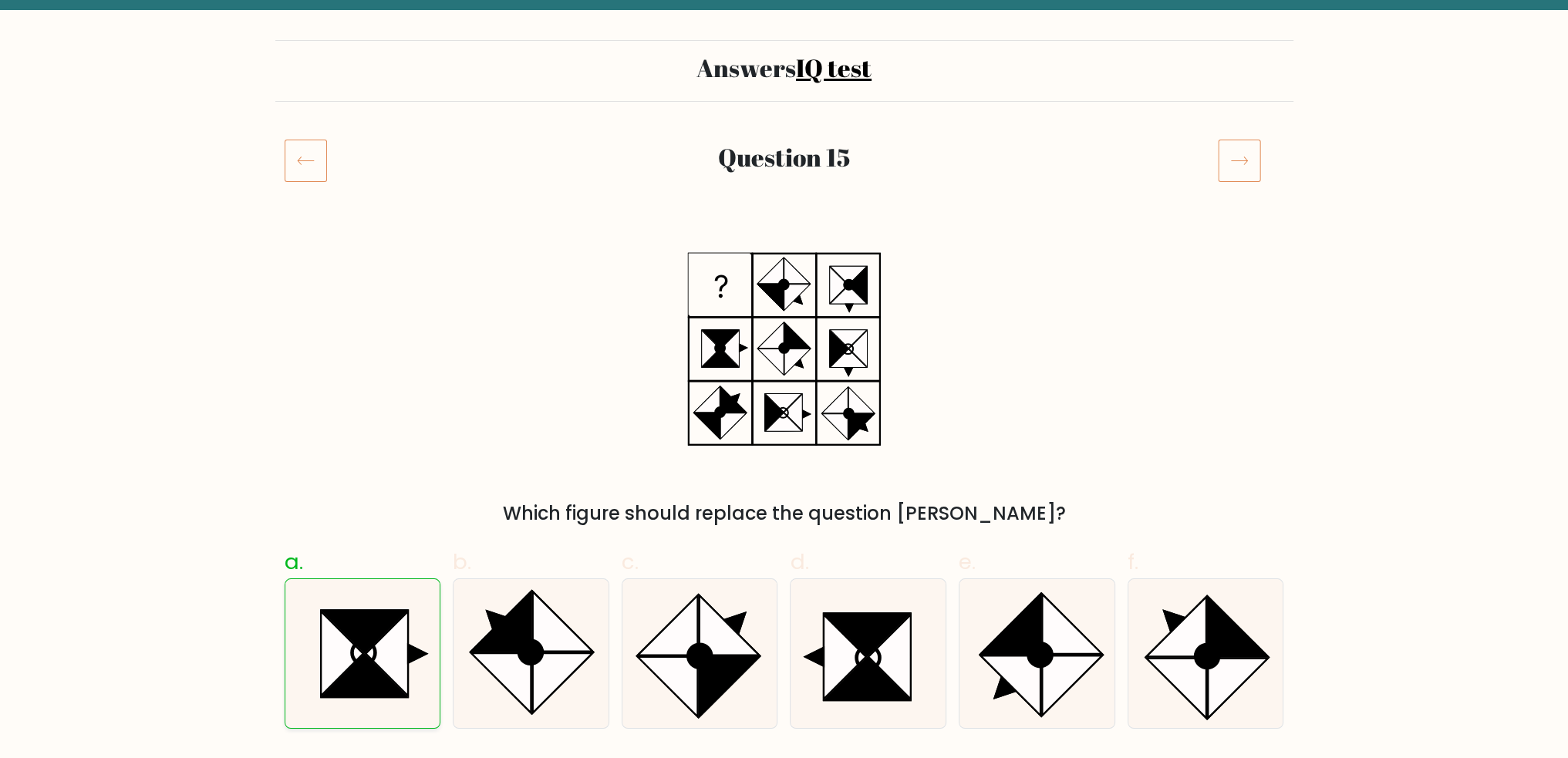
scroll to position [77, 0]
